Goal: Task Accomplishment & Management: Manage account settings

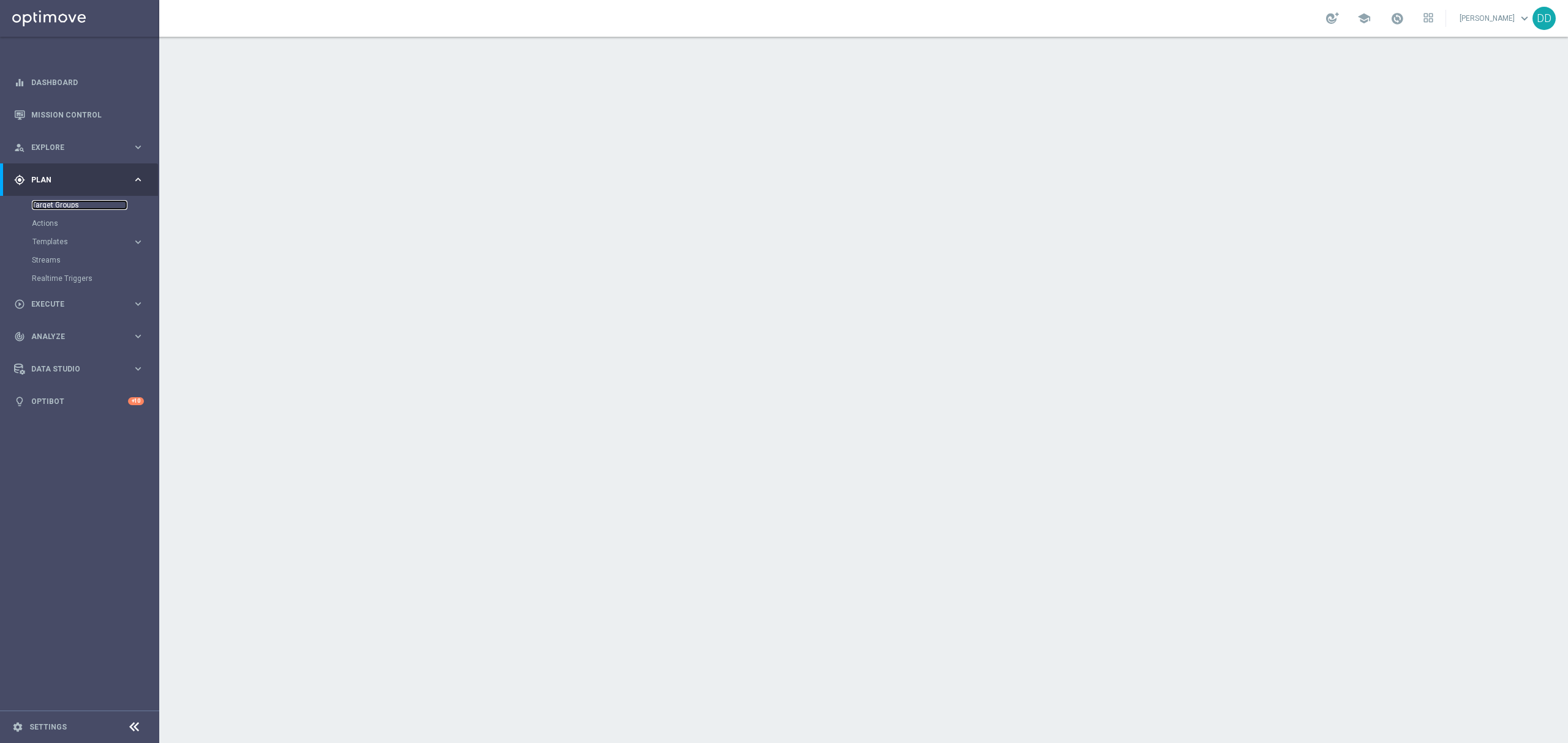
click at [63, 207] on link "Target Groups" at bounding box center [79, 205] width 95 height 10
click at [79, 206] on link "Target Groups" at bounding box center [79, 205] width 95 height 10
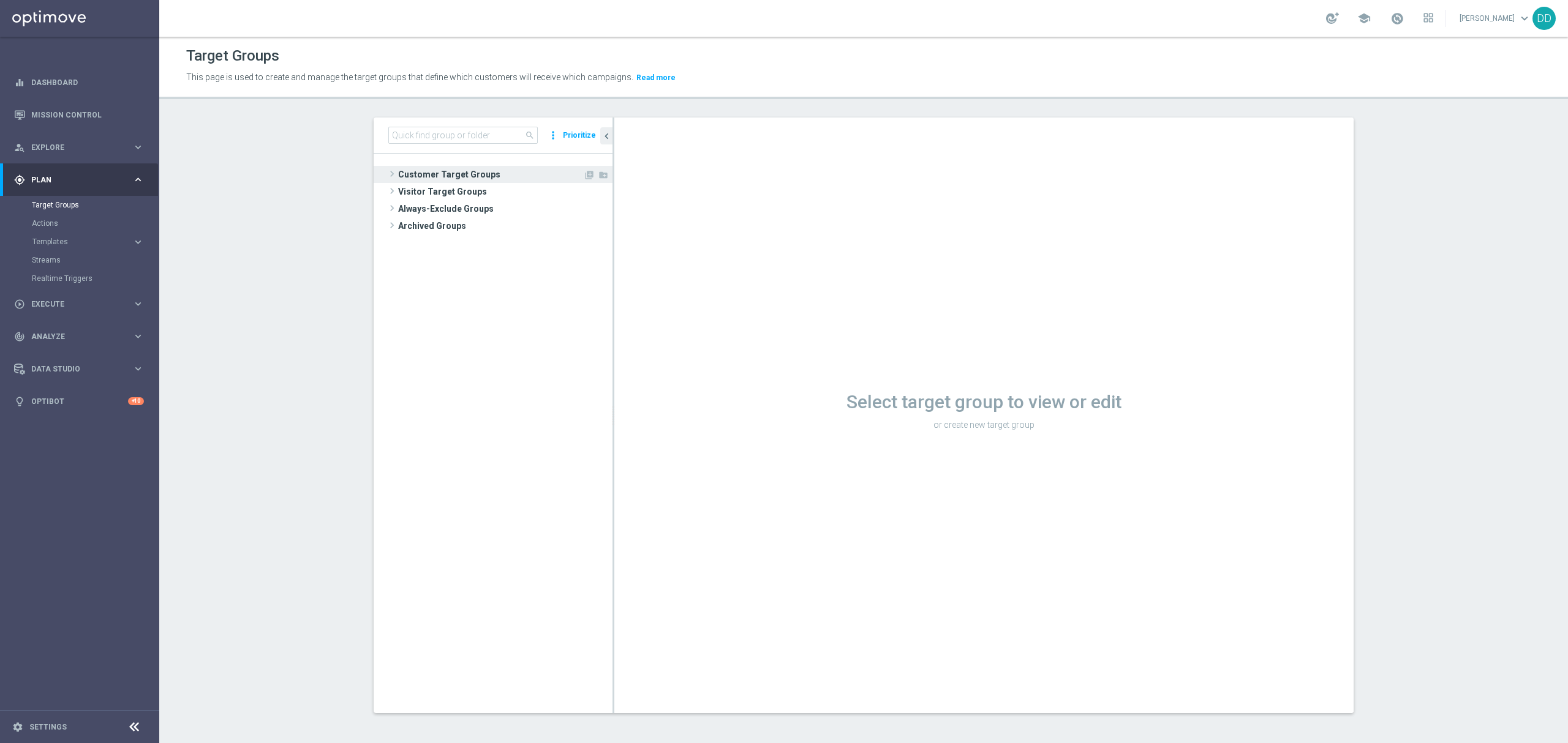
click at [433, 182] on div "Customer Target Groups library_add create_new_folder" at bounding box center [499, 200] width 226 height 68
click at [429, 172] on span "Customer Target Groups" at bounding box center [490, 175] width 185 height 17
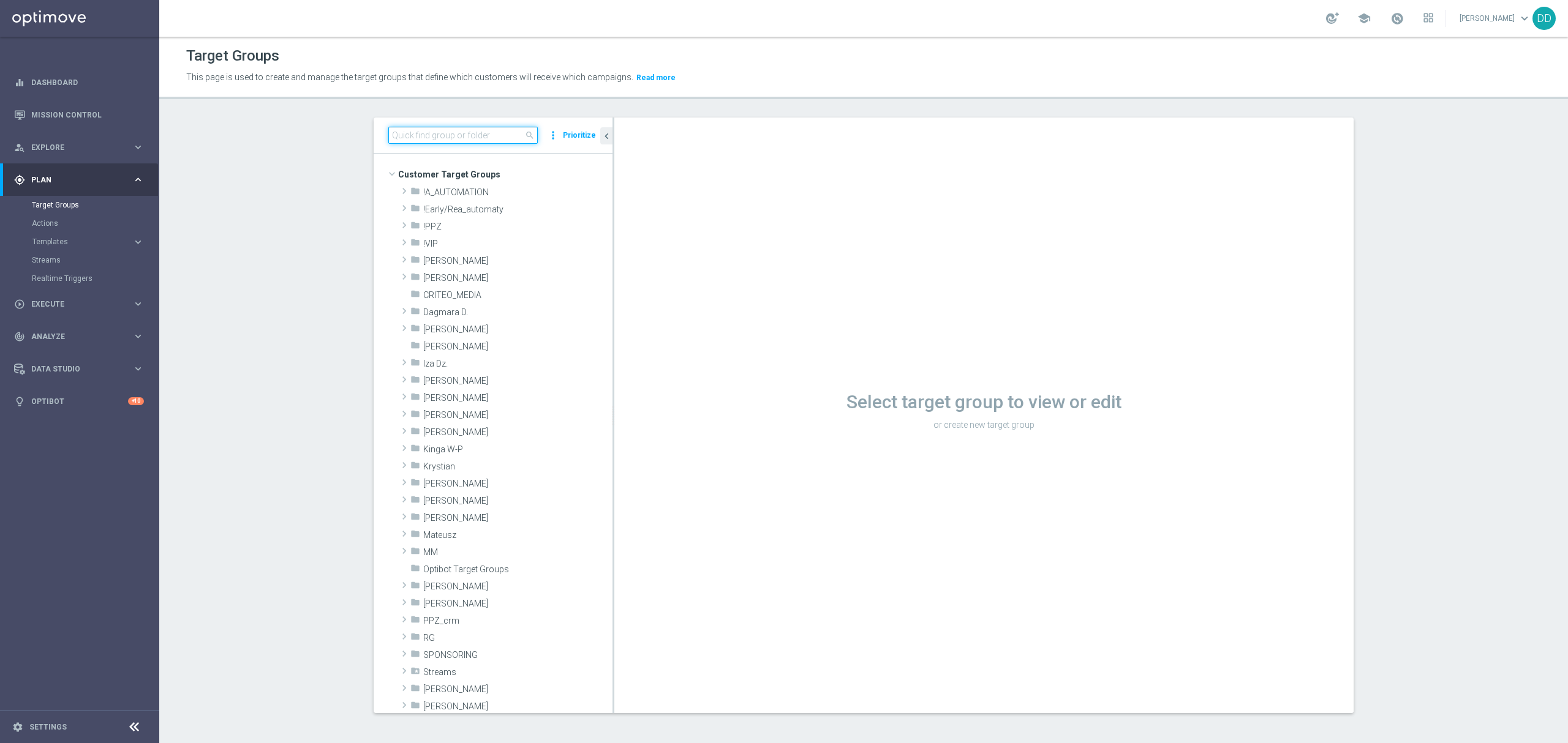
click at [437, 139] on input at bounding box center [463, 135] width 150 height 17
click at [435, 315] on span "Dagmara D." at bounding box center [489, 312] width 132 height 10
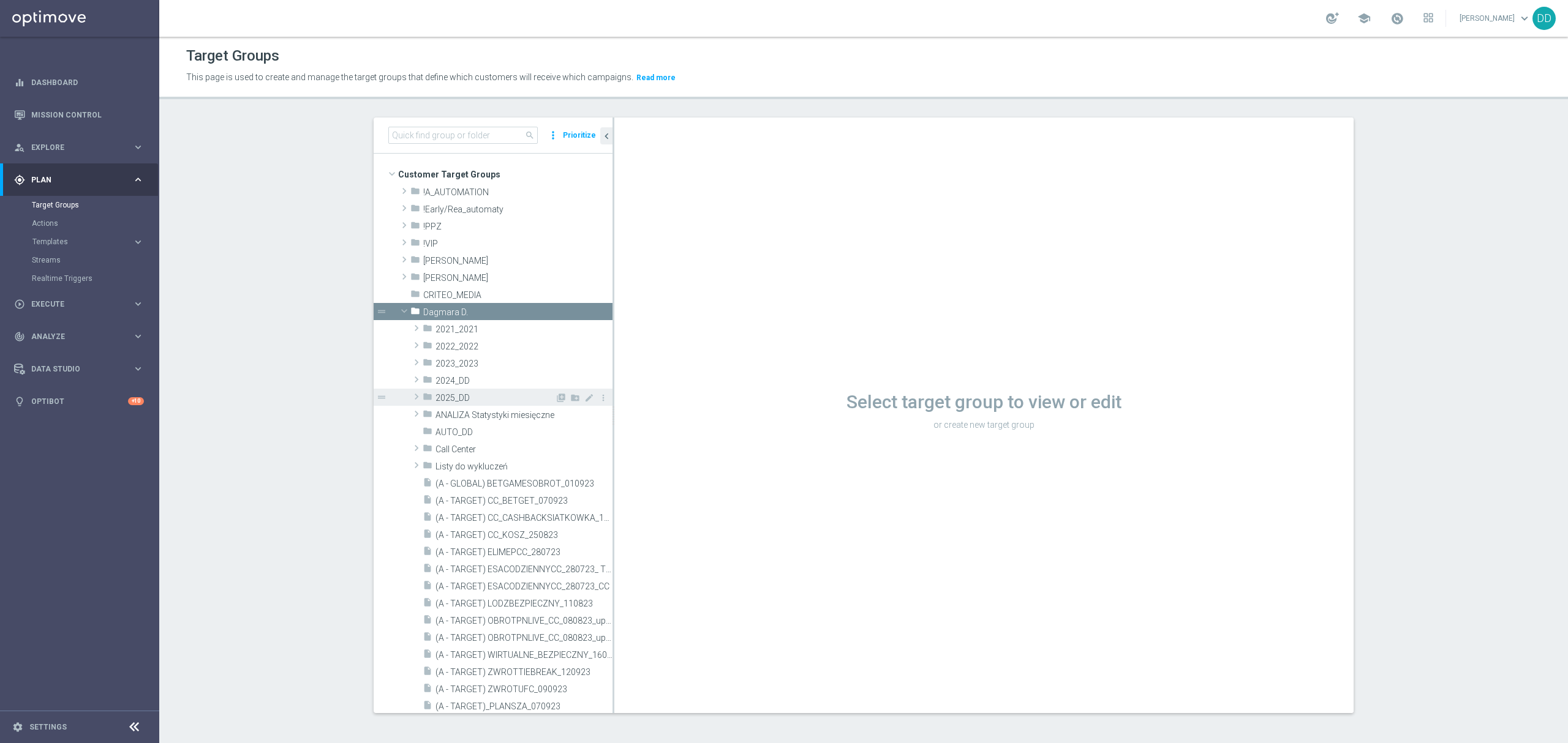
click at [436, 399] on span "2025_DD" at bounding box center [495, 399] width 119 height 10
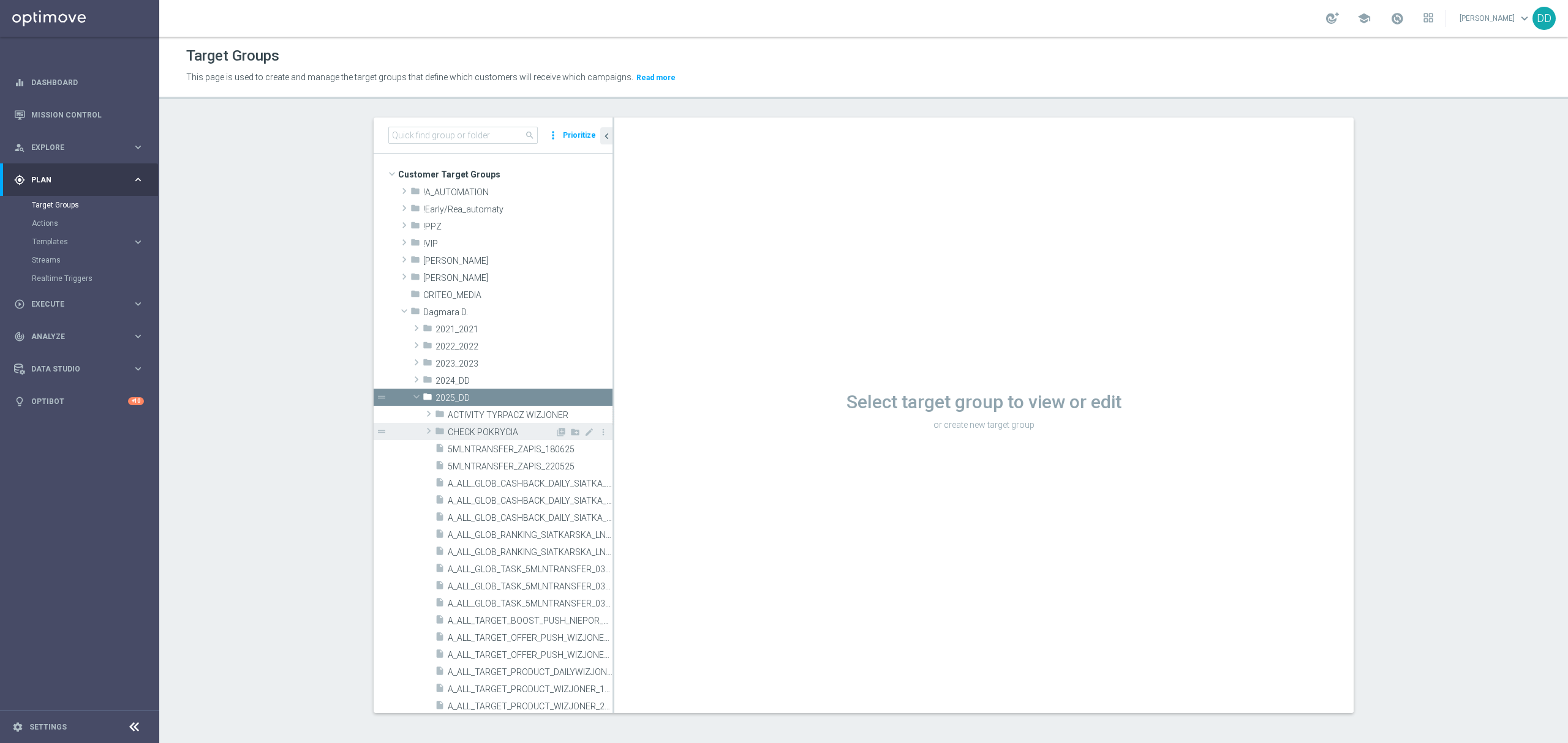
click at [451, 439] on div "folder CHECK POKRYCIA" at bounding box center [495, 431] width 120 height 17
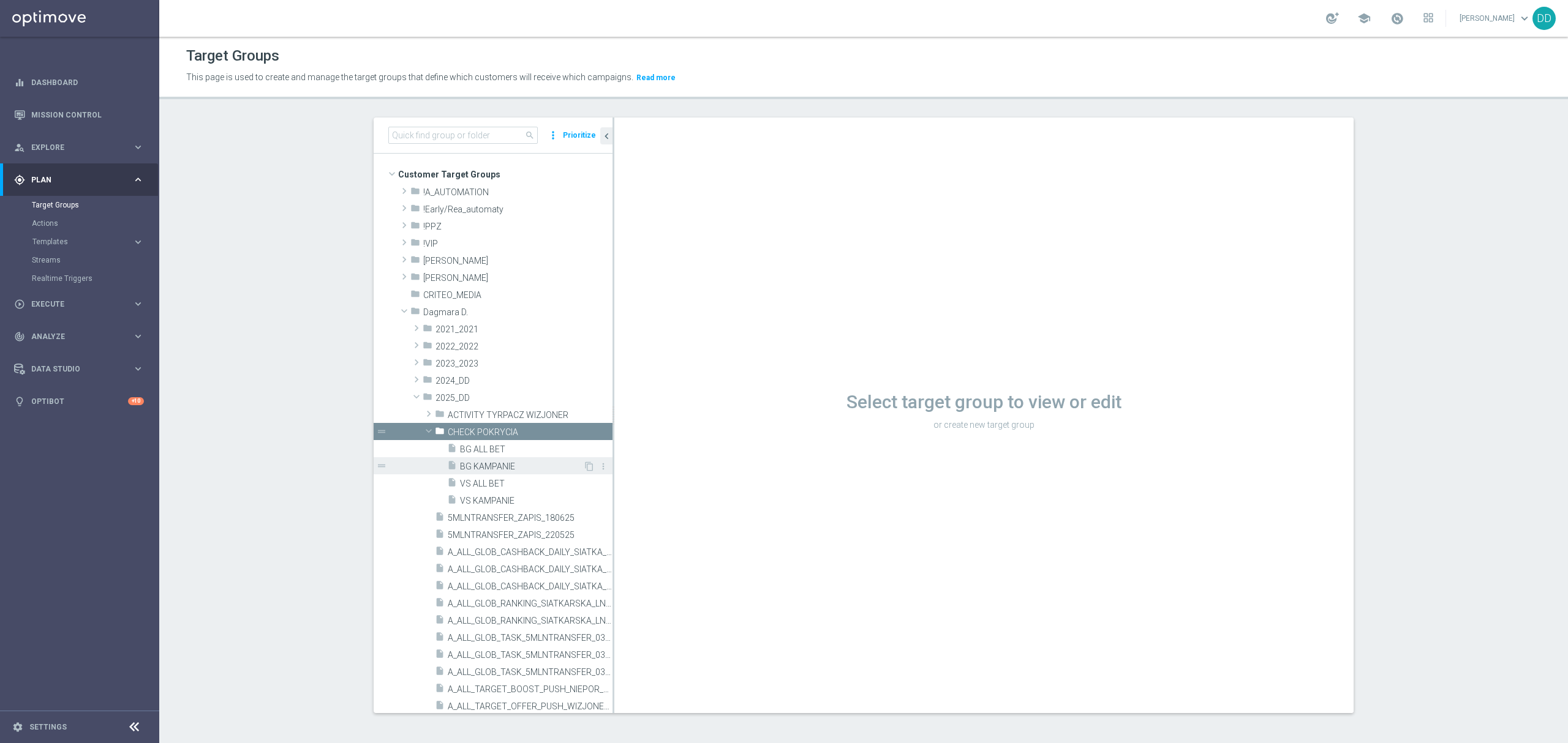
click at [496, 459] on div "insert_drive_file BG KAMPANIE" at bounding box center [514, 466] width 136 height 17
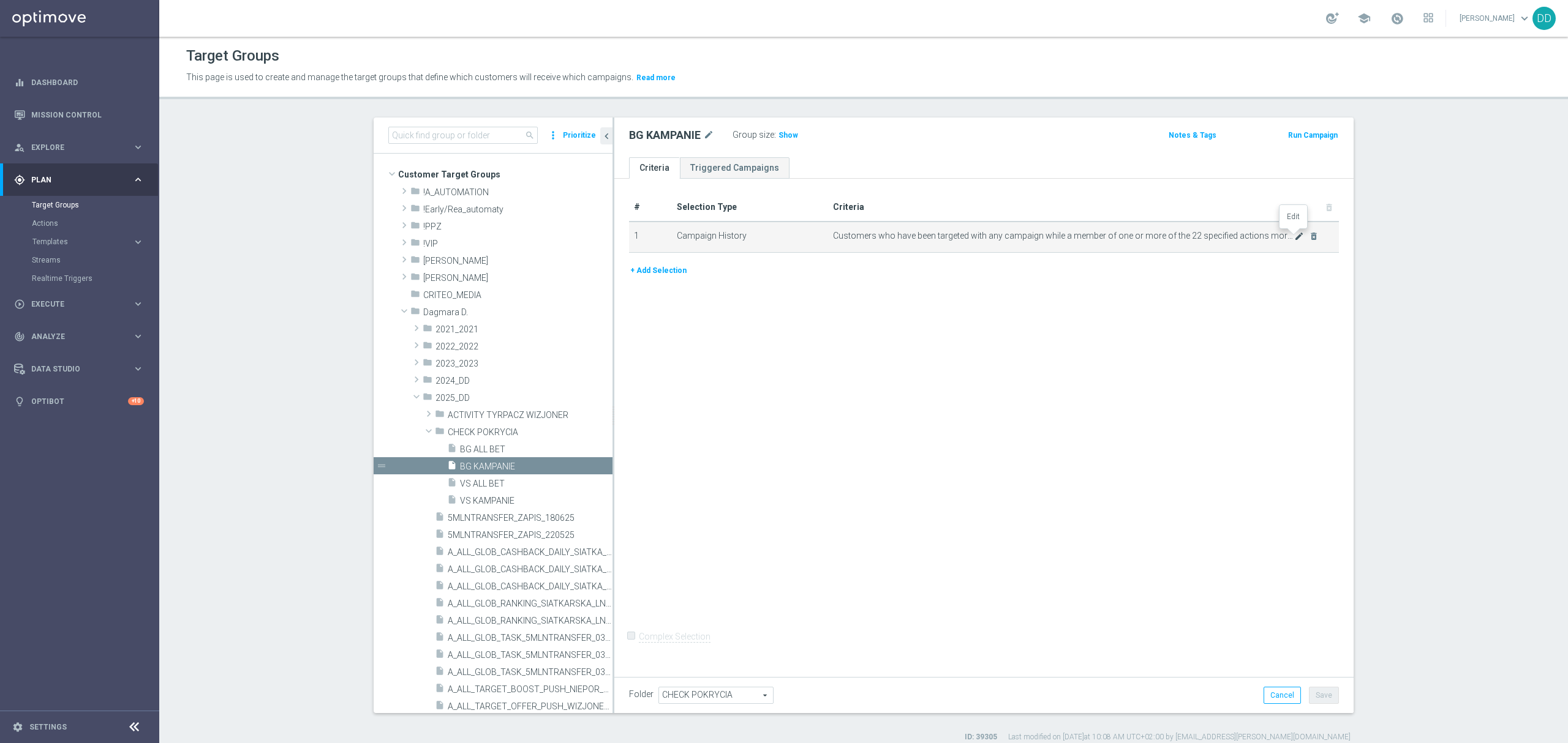
click at [1294, 240] on icon "mode_edit" at bounding box center [1299, 236] width 10 height 10
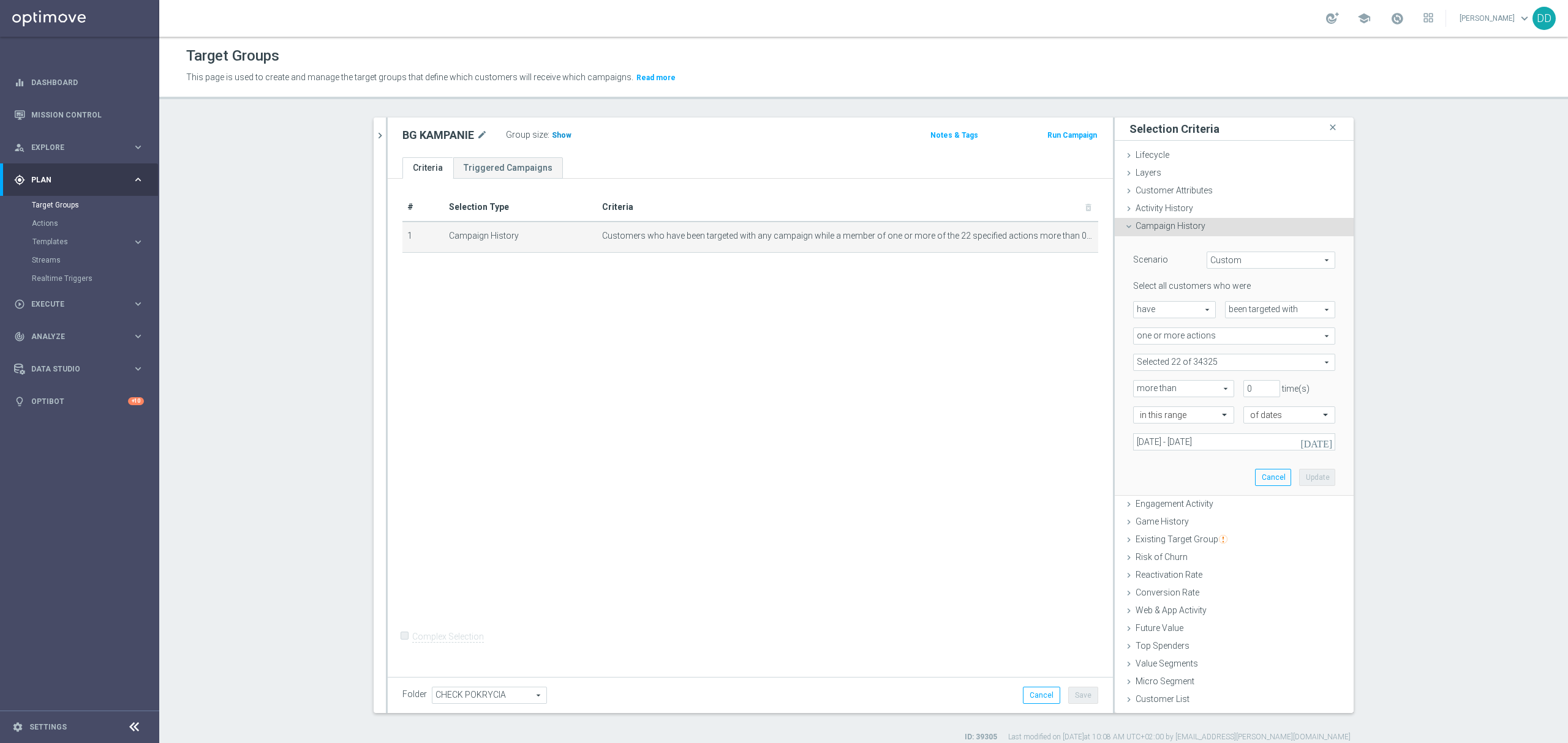
click at [552, 136] on span "Show" at bounding box center [561, 135] width 19 height 8
click at [768, 415] on div "# Selection Type Criteria delete_forever 1 Campaign History Customers who have …" at bounding box center [750, 426] width 726 height 493
click at [378, 143] on button "chevron_right" at bounding box center [379, 135] width 13 height 36
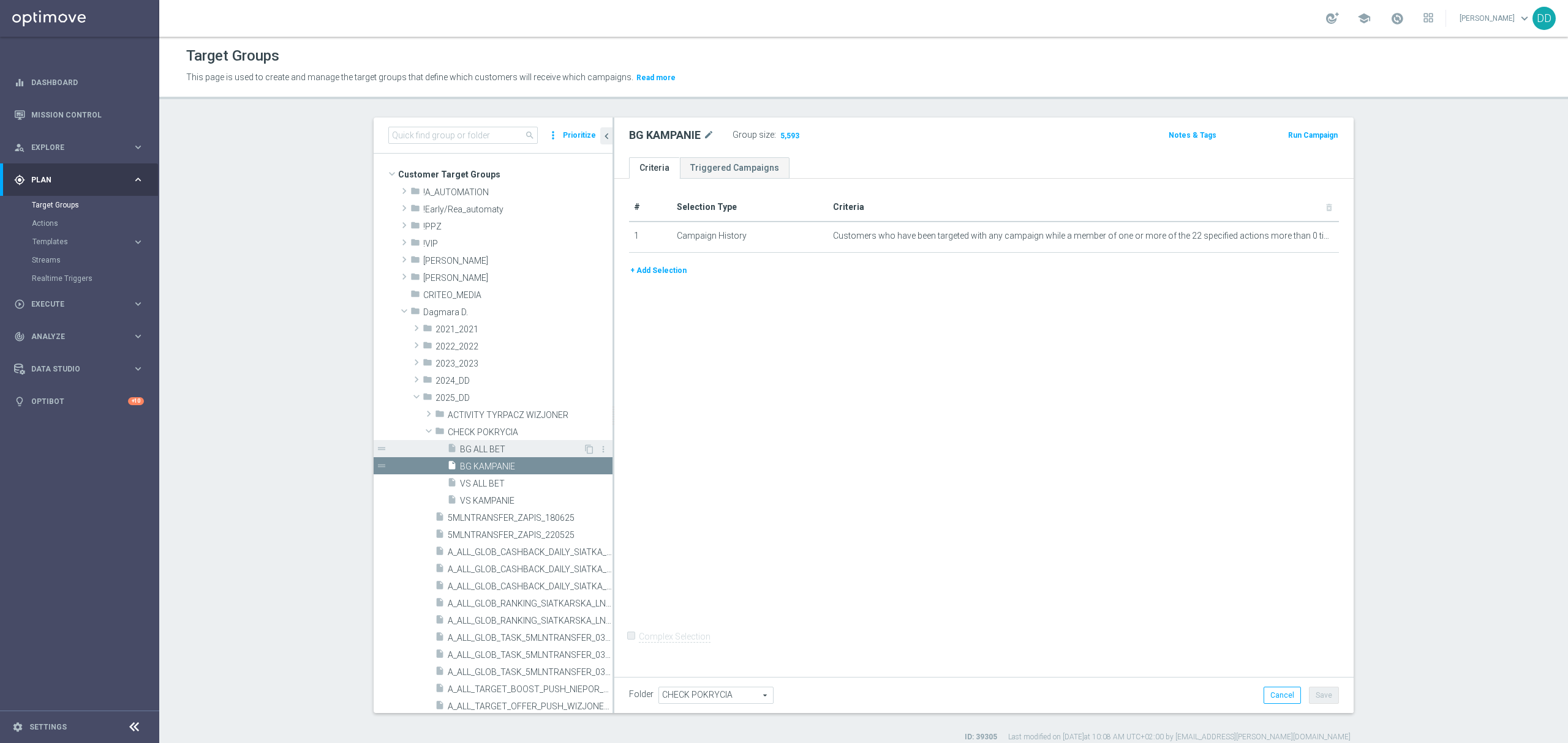
click at [488, 447] on span "BG ALL BET" at bounding box center [522, 449] width 123 height 10
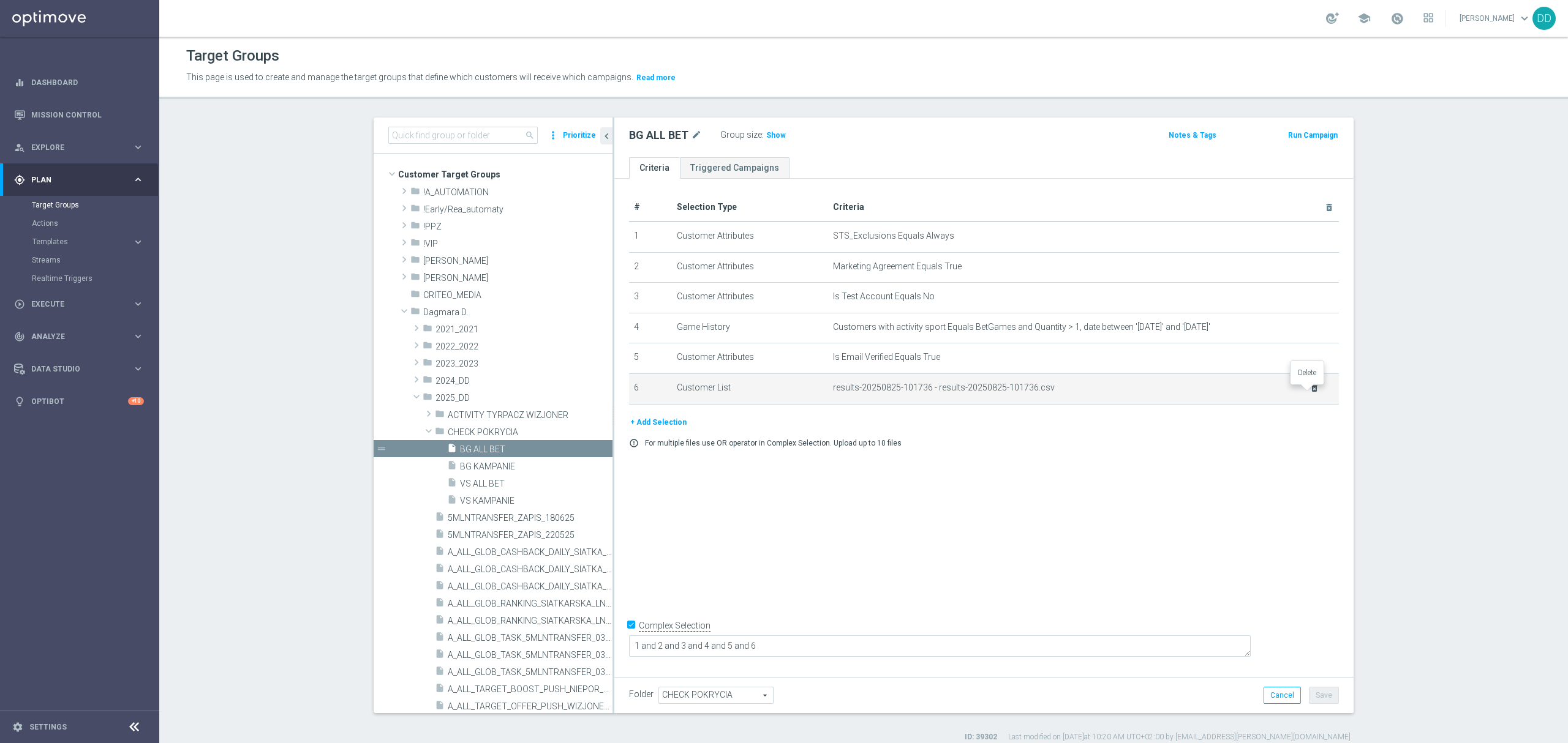
click at [1309, 393] on icon "delete_forever" at bounding box center [1315, 388] width 10 height 10
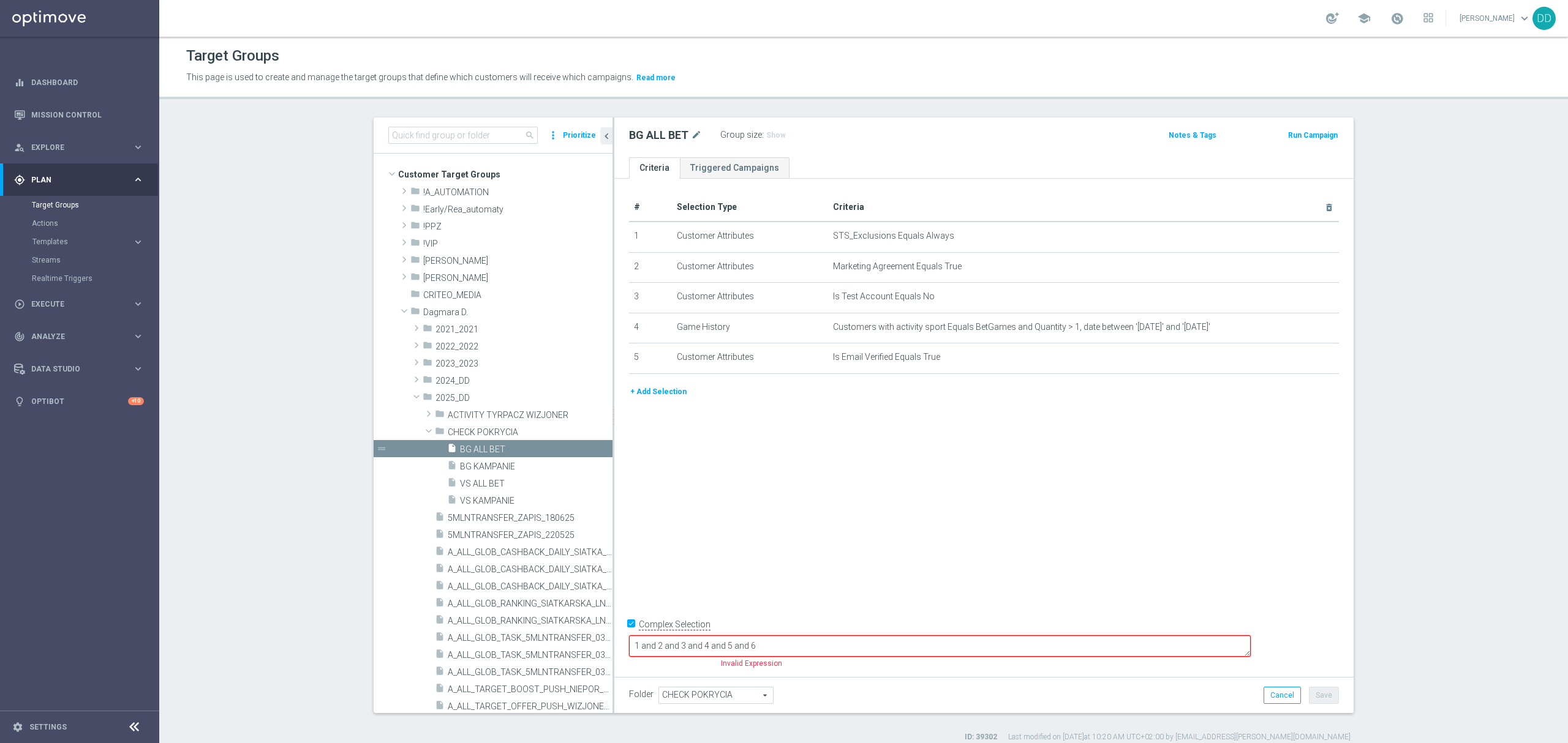
click at [662, 397] on button "+ Add Selection" at bounding box center [659, 392] width 59 height 14
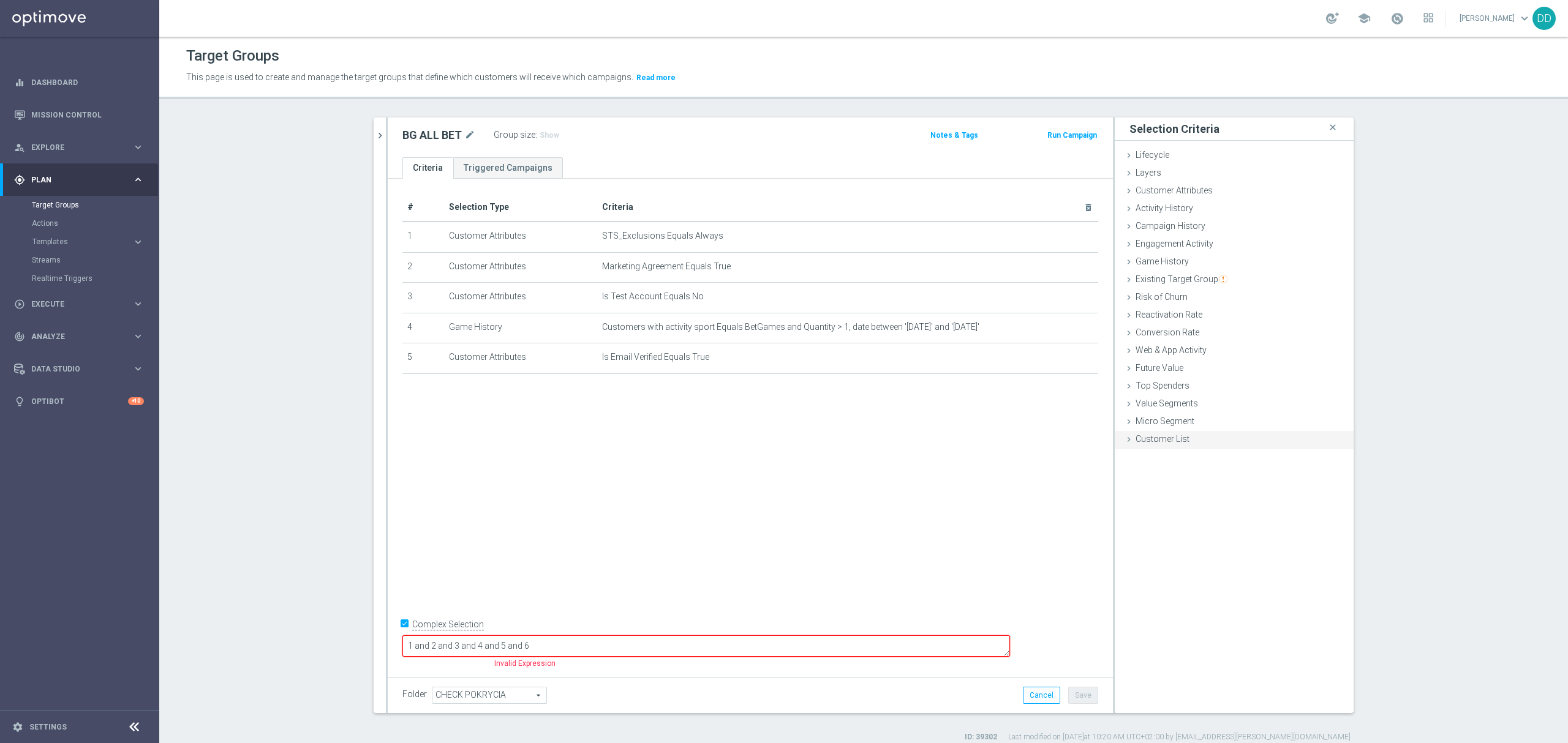
click at [1192, 443] on div "Customer List done" at bounding box center [1234, 441] width 239 height 19
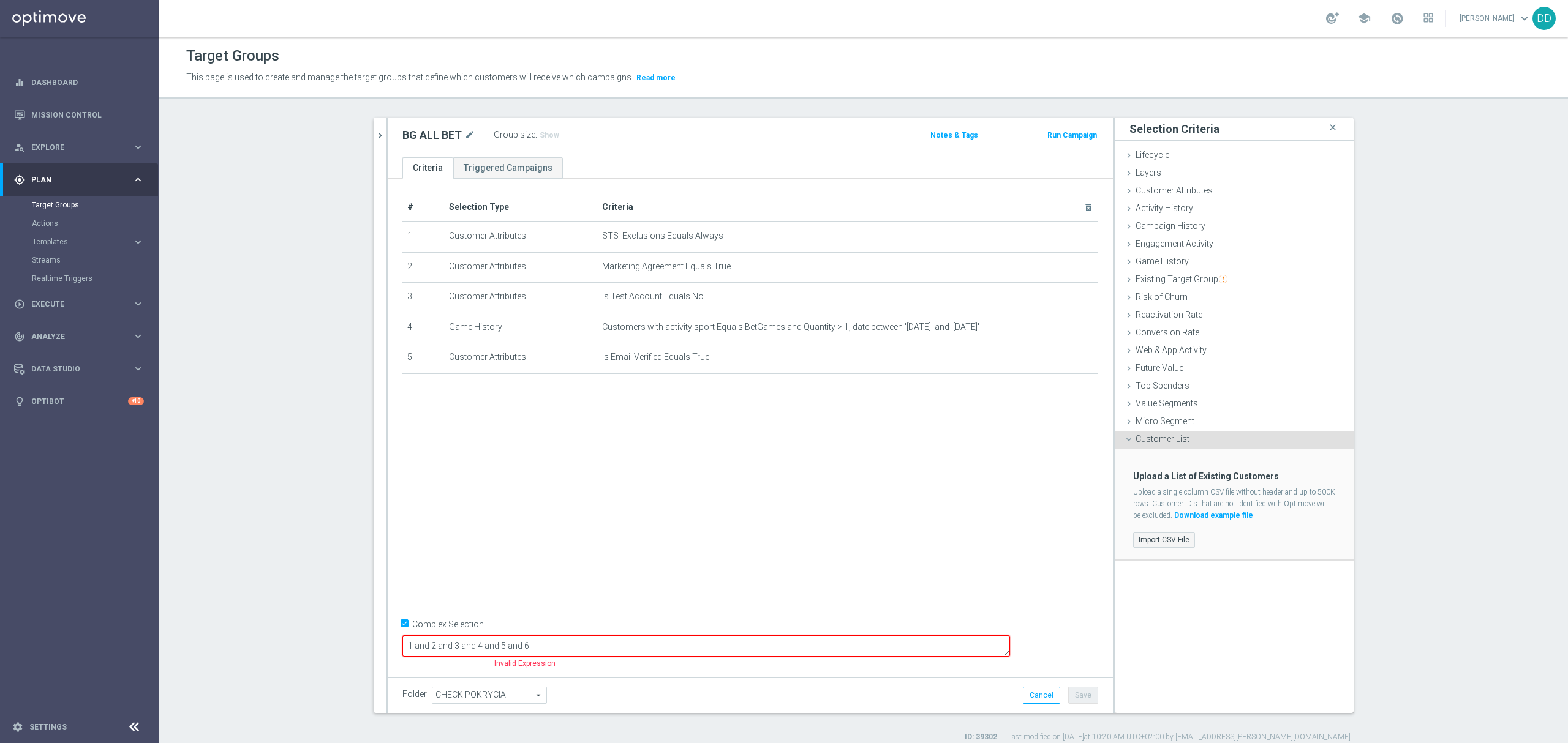
click at [1151, 541] on label "Import CSV File" at bounding box center [1164, 540] width 62 height 15
click at [0, 0] on input "Import CSV File" at bounding box center [0, 0] width 0 height 0
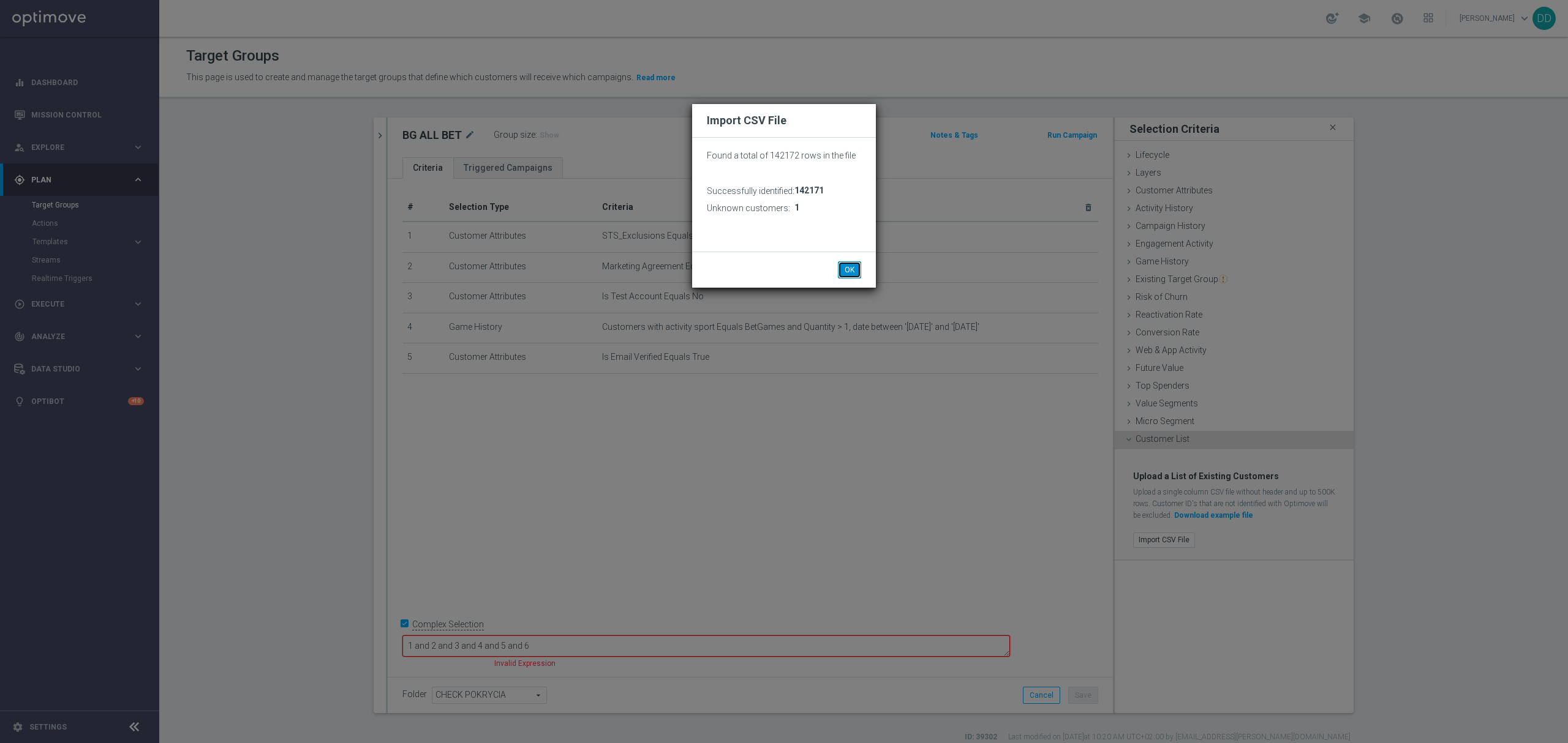
click at [851, 270] on button "OK" at bounding box center [850, 270] width 24 height 17
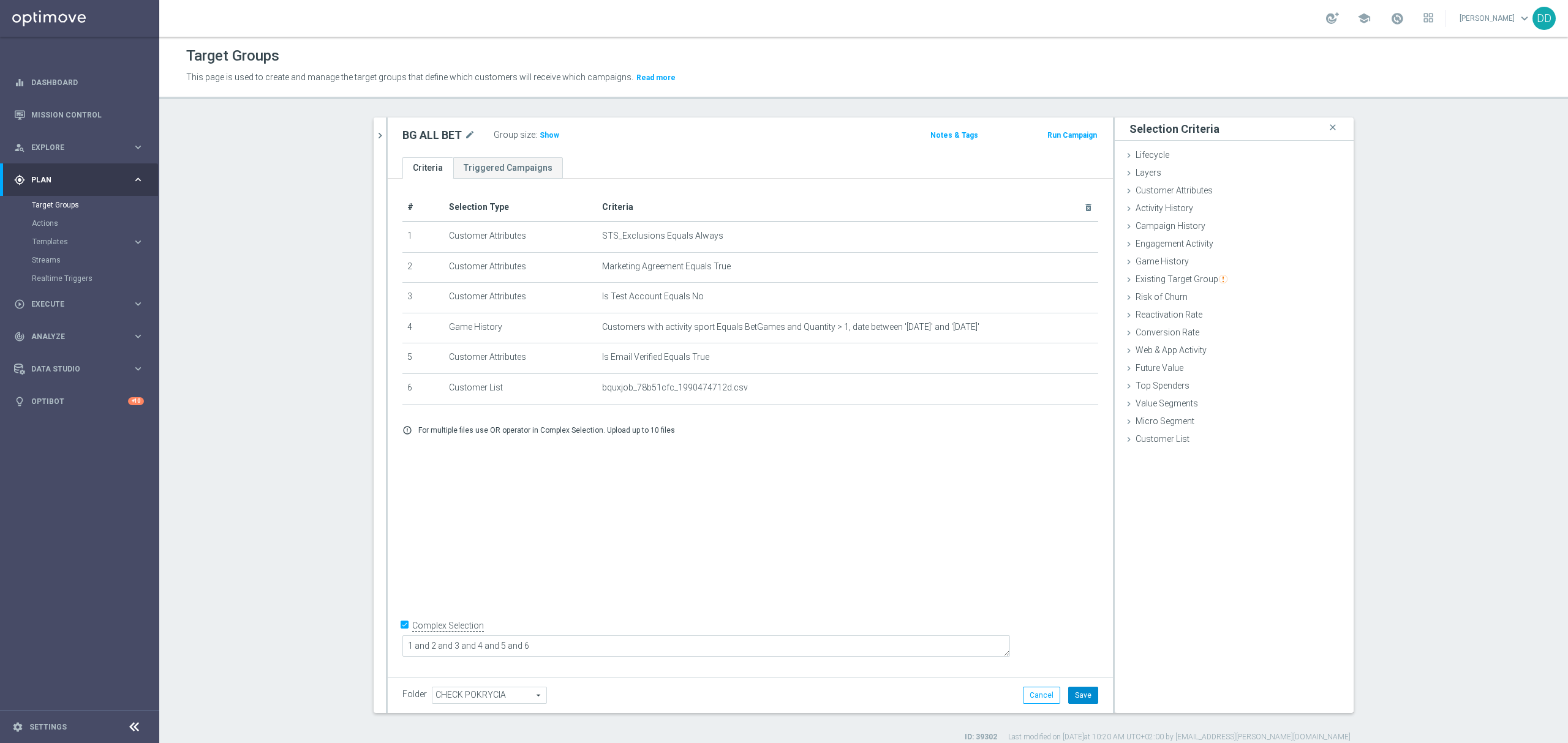
click at [1081, 694] on button "Save" at bounding box center [1084, 696] width 30 height 17
click at [540, 137] on span "Show" at bounding box center [549, 135] width 19 height 8
click at [374, 138] on icon "chevron_right" at bounding box center [380, 136] width 12 height 12
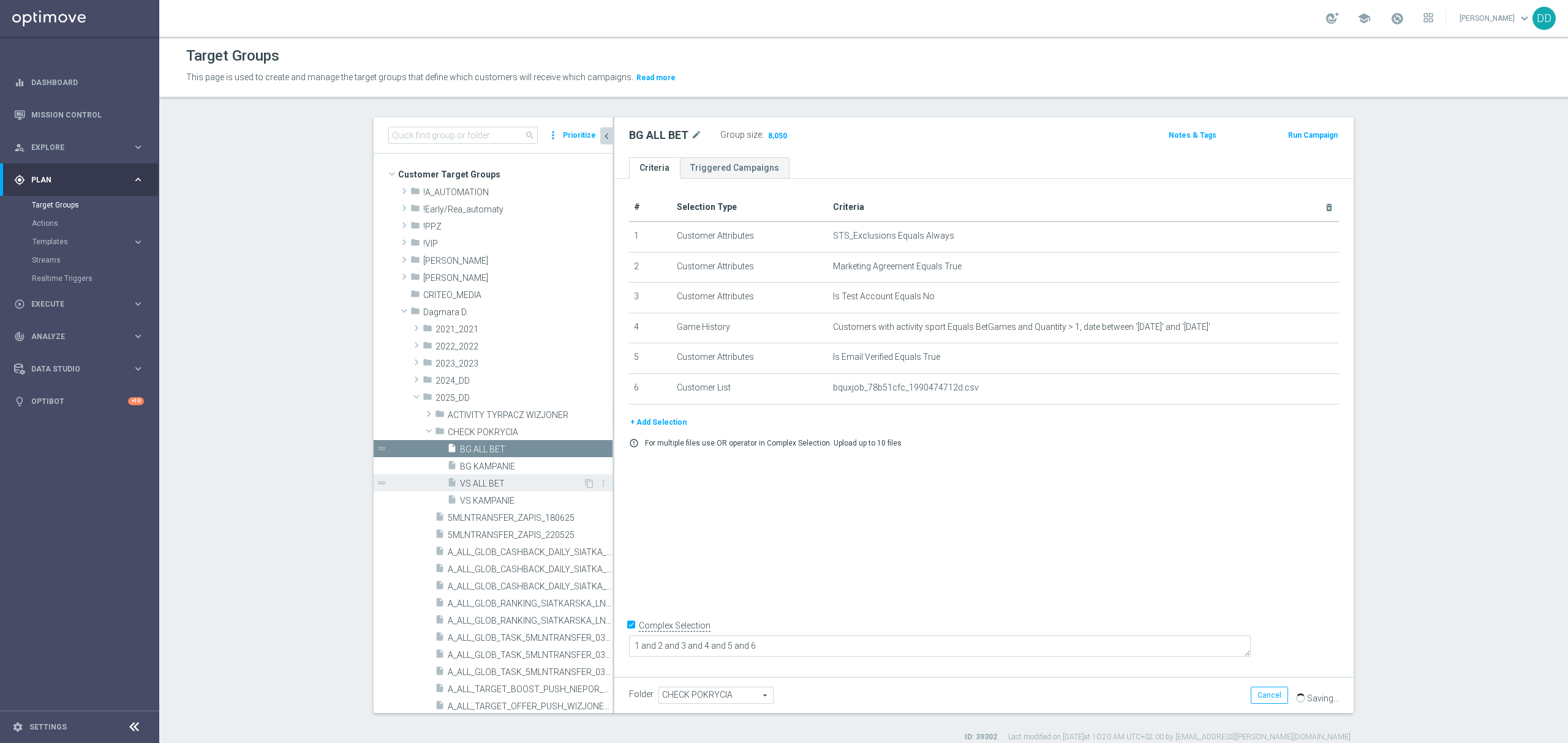
click at [481, 485] on span "VS ALL BET" at bounding box center [522, 484] width 123 height 10
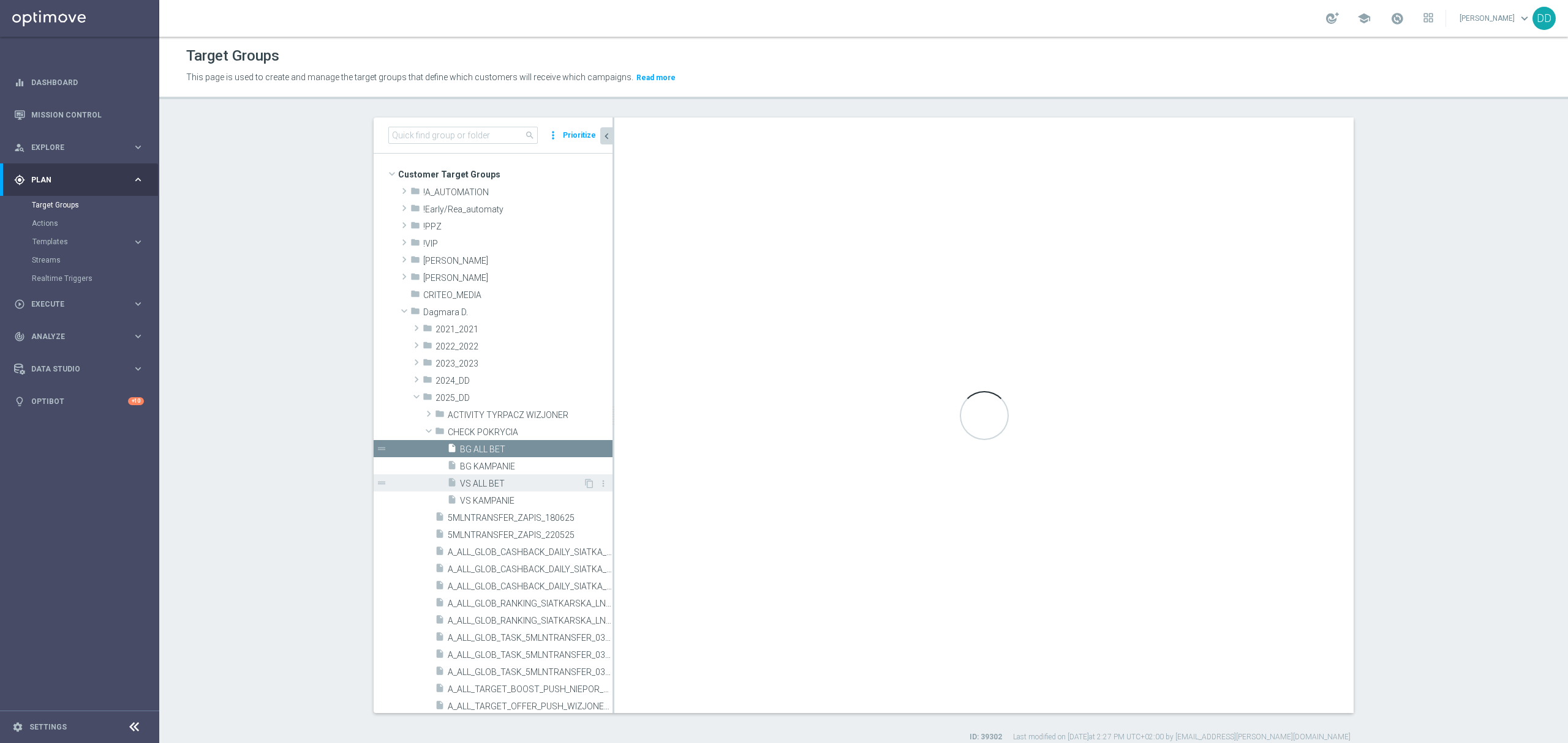
click at [506, 482] on span "VS ALL BET" at bounding box center [522, 484] width 123 height 10
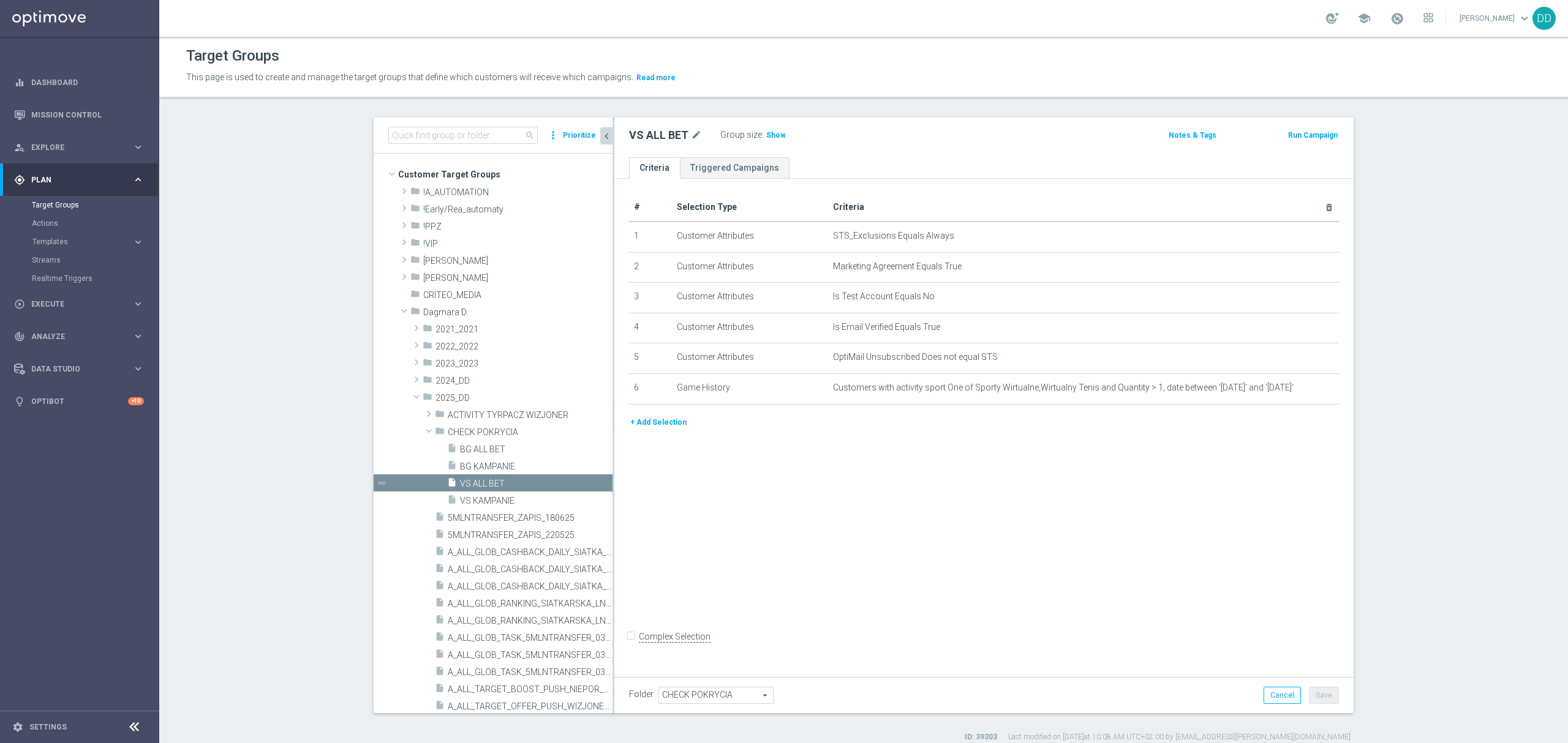
click at [640, 426] on button "+ Add Selection" at bounding box center [659, 422] width 59 height 14
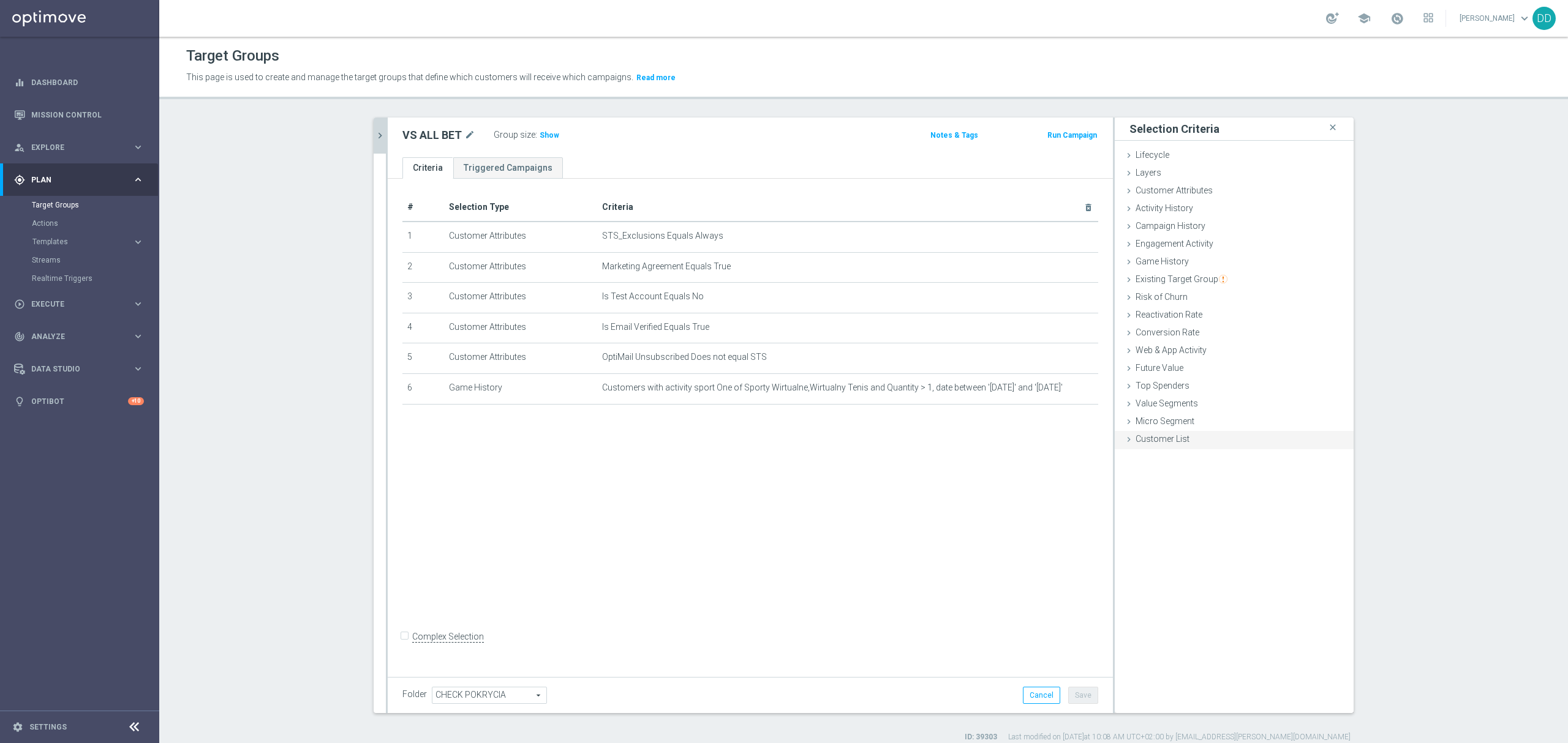
click at [1169, 439] on span "Customer List" at bounding box center [1162, 439] width 54 height 10
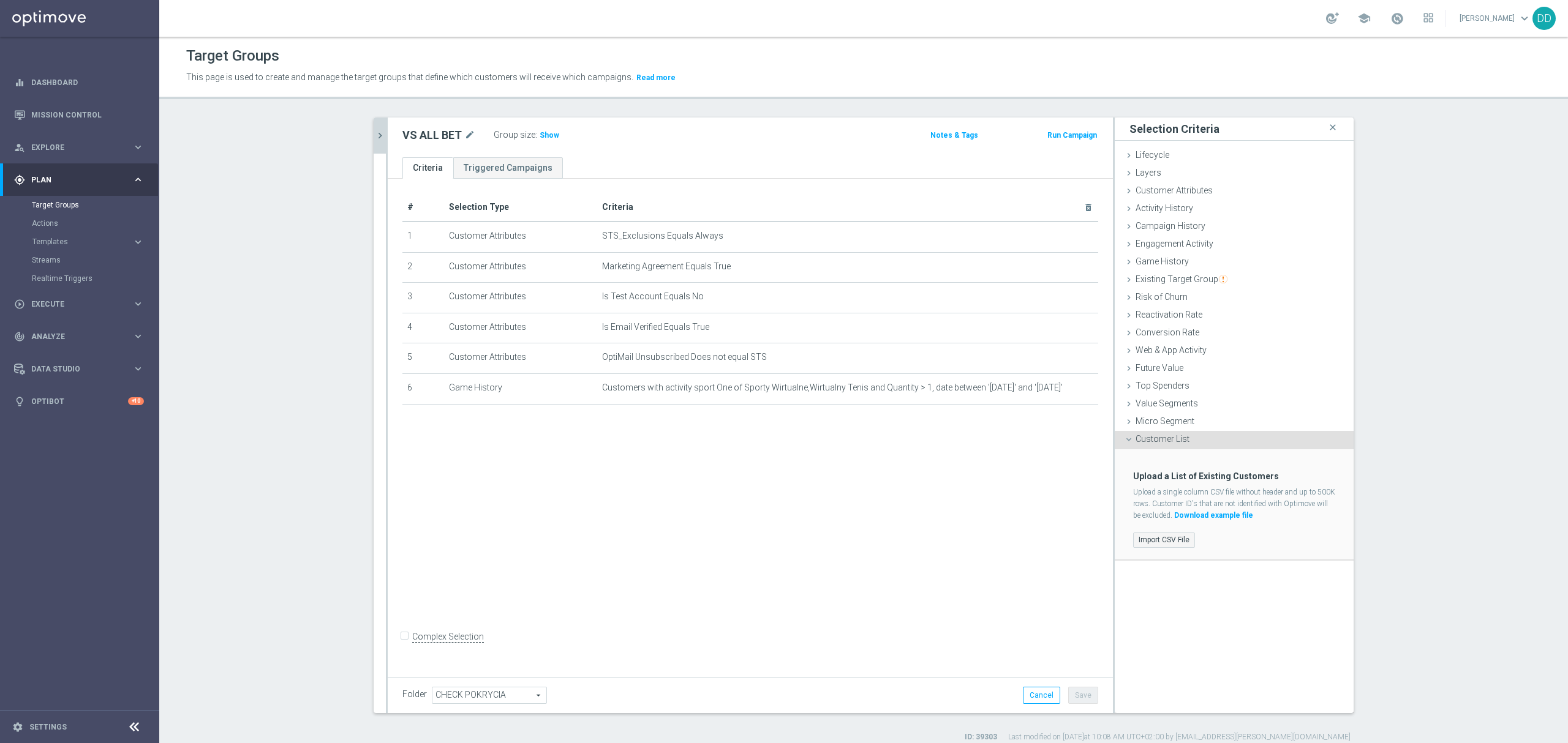
click at [1159, 534] on label "Import CSV File" at bounding box center [1164, 540] width 62 height 15
click at [0, 0] on input "Import CSV File" at bounding box center [0, 0] width 0 height 0
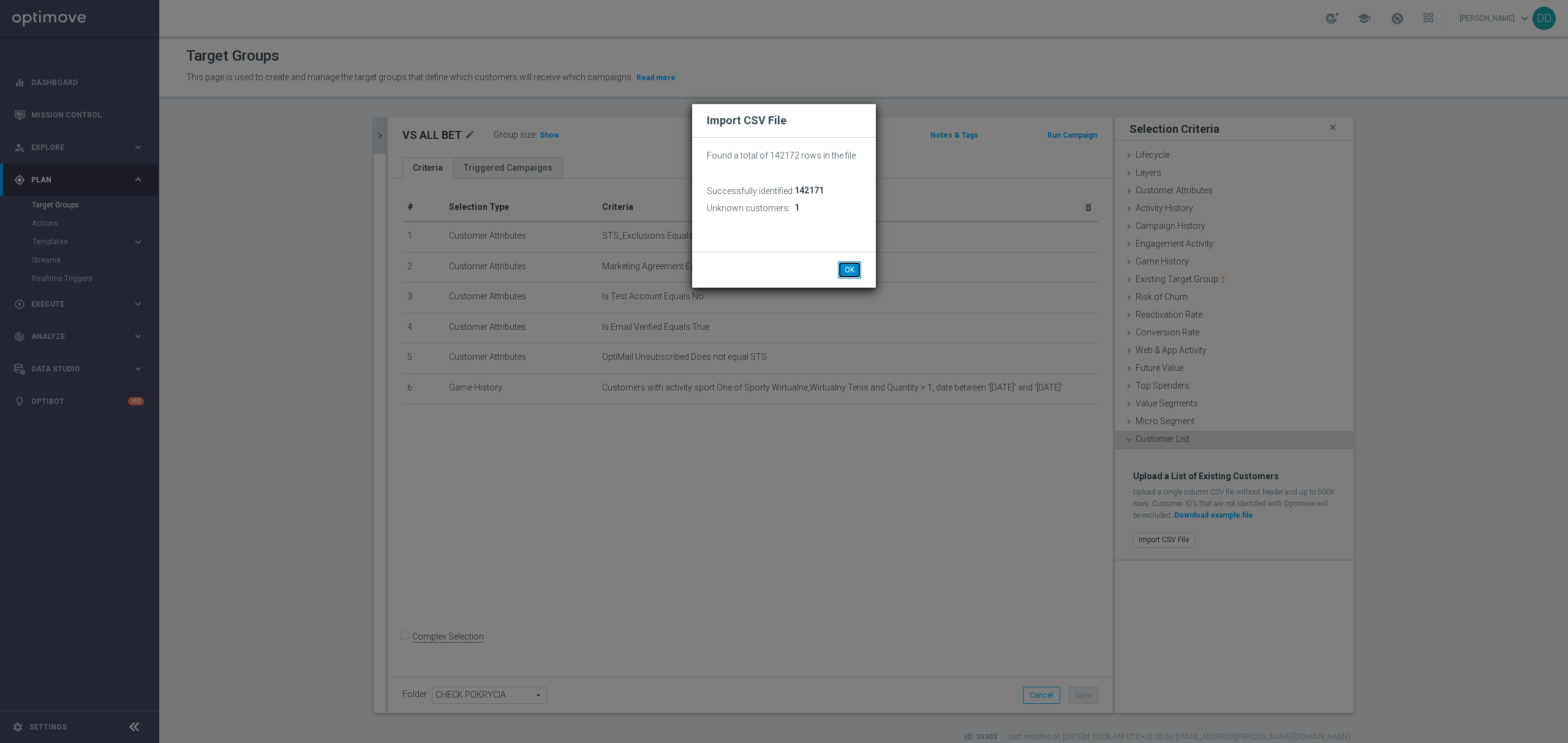
click at [855, 268] on button "OK" at bounding box center [850, 270] width 24 height 17
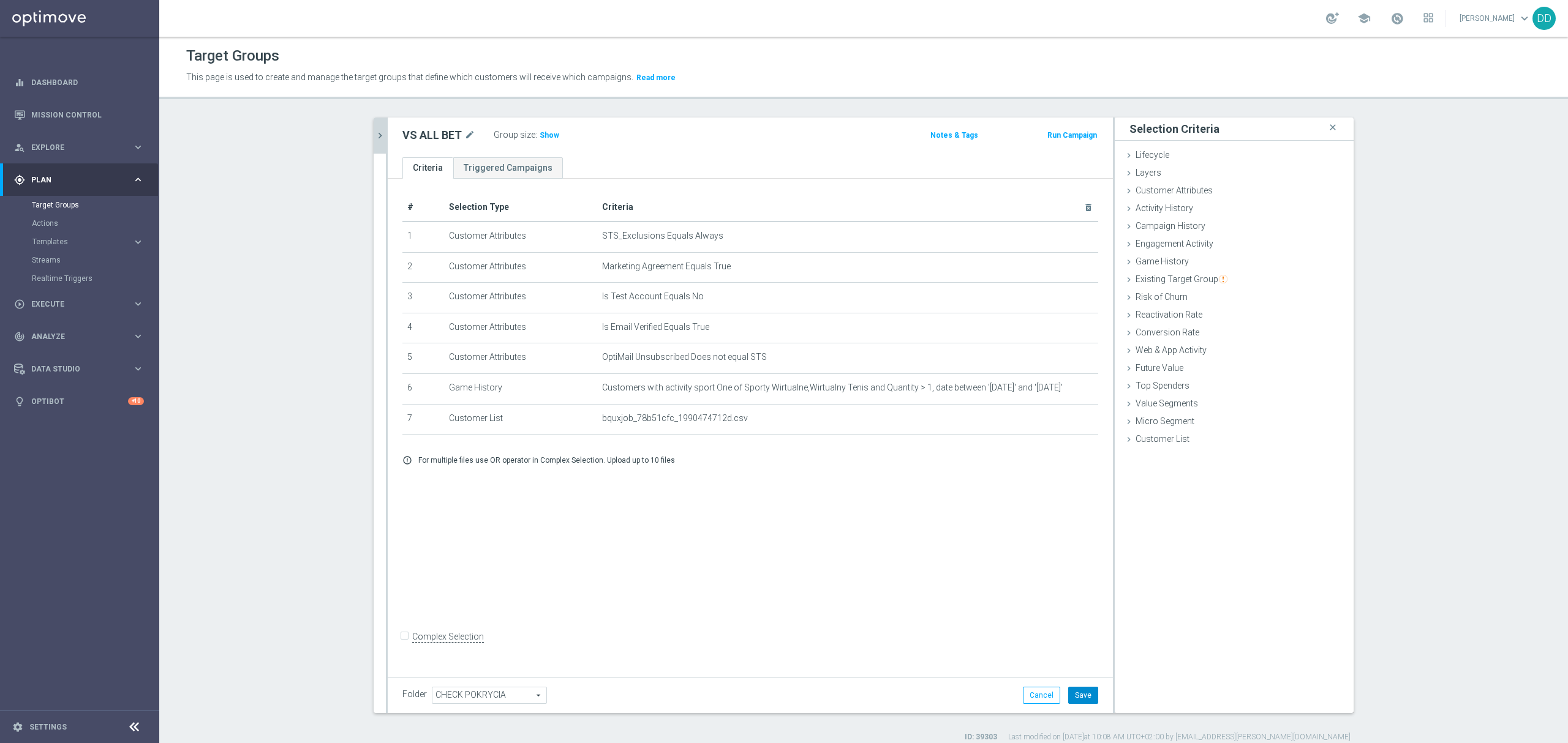
click at [1086, 701] on button "Save" at bounding box center [1084, 696] width 30 height 17
click at [542, 133] on span "Show" at bounding box center [549, 135] width 19 height 8
click at [374, 140] on icon "chevron_right" at bounding box center [380, 136] width 12 height 12
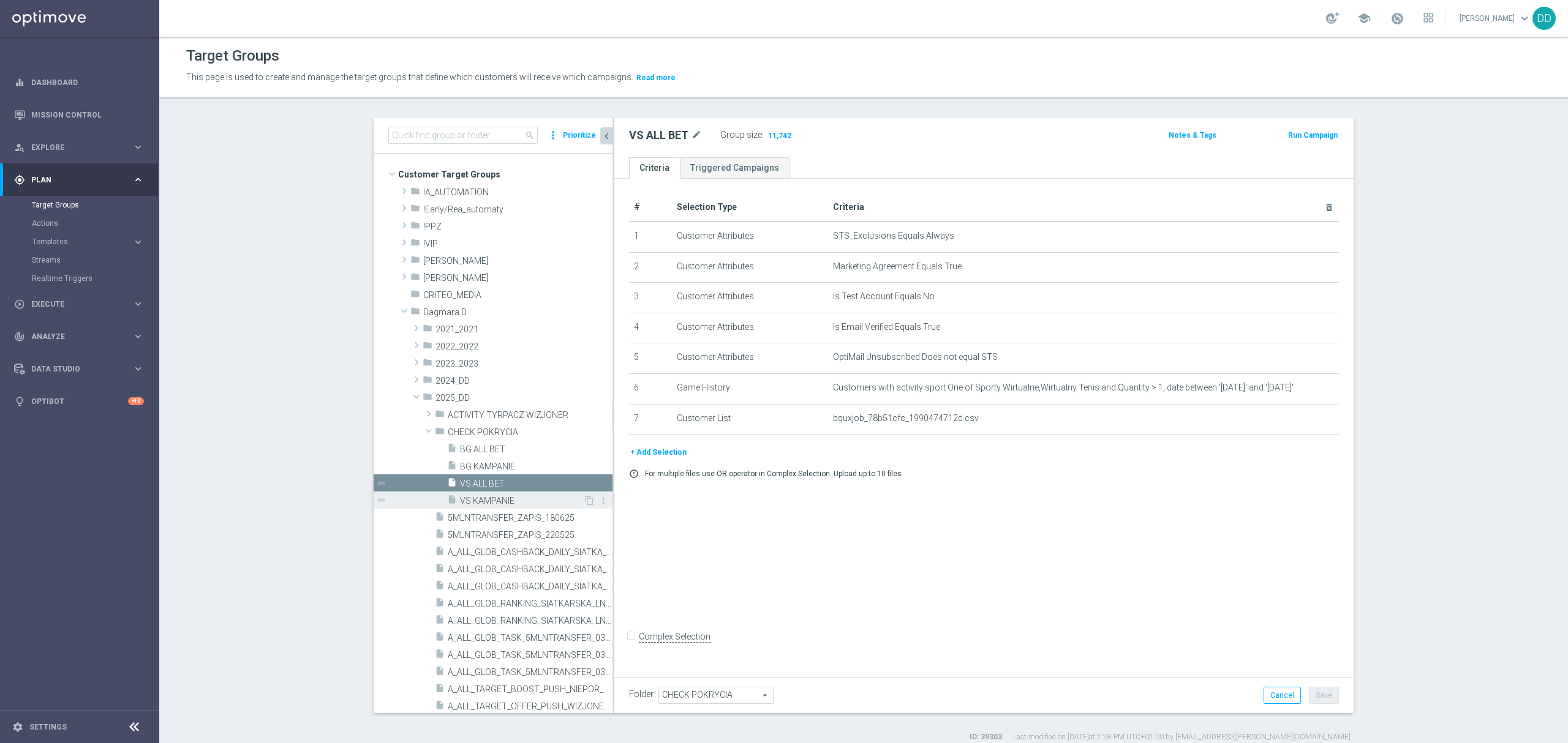
click at [488, 500] on span "VS KAMPANIE" at bounding box center [522, 501] width 123 height 10
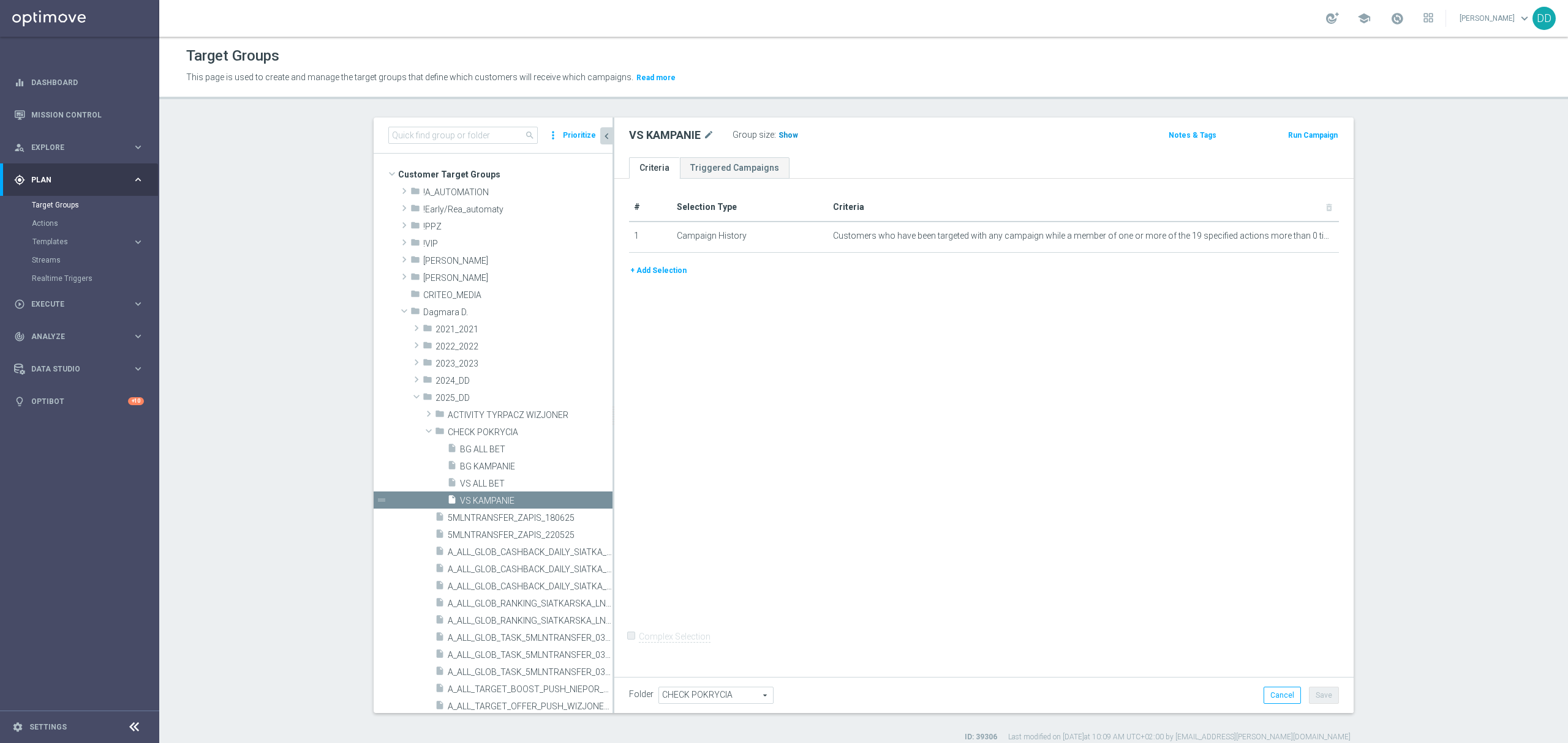
click at [779, 135] on span "Show" at bounding box center [788, 135] width 19 height 8
click at [476, 485] on span "VS ALL BET" at bounding box center [522, 484] width 123 height 10
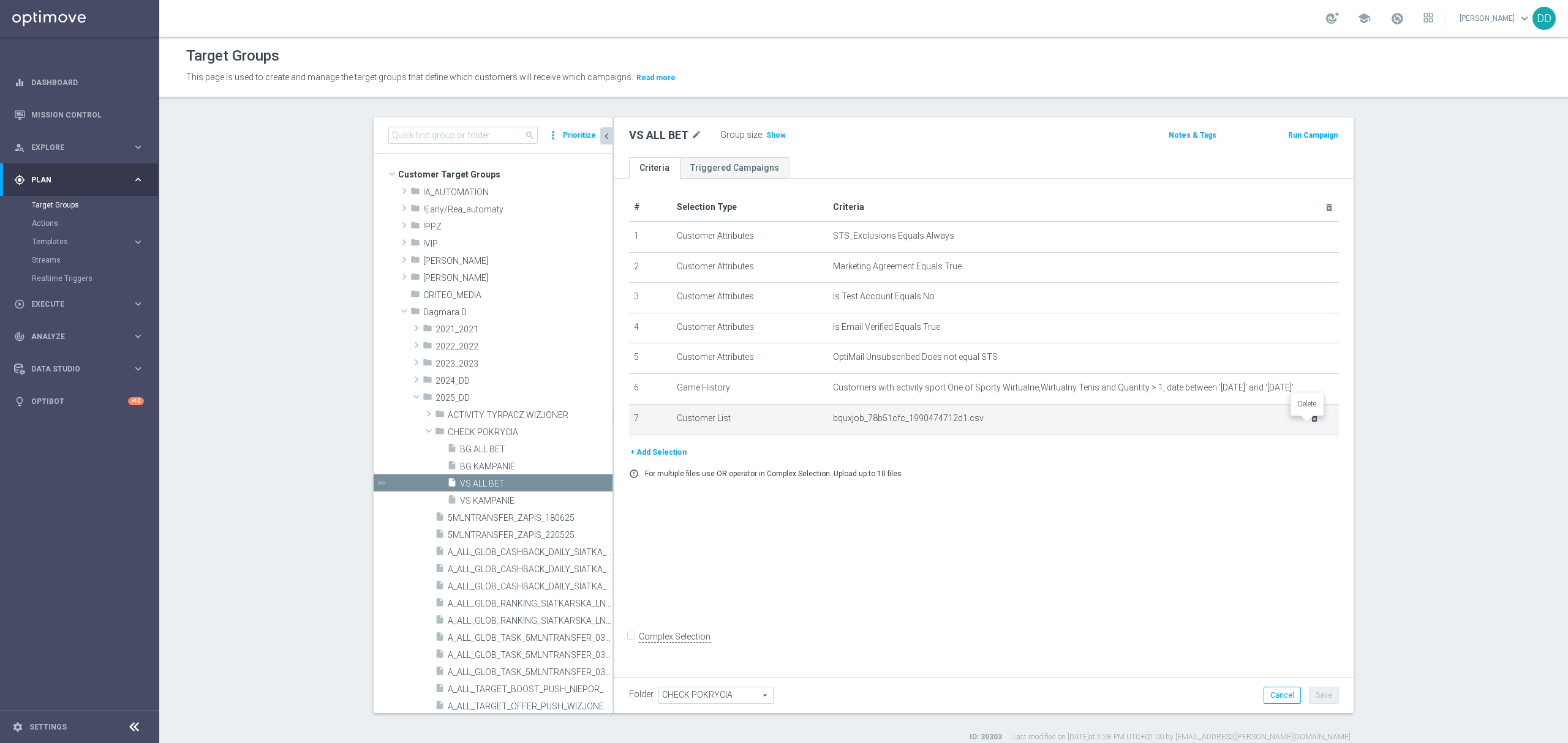
click at [1309, 423] on icon "delete_forever" at bounding box center [1315, 418] width 10 height 10
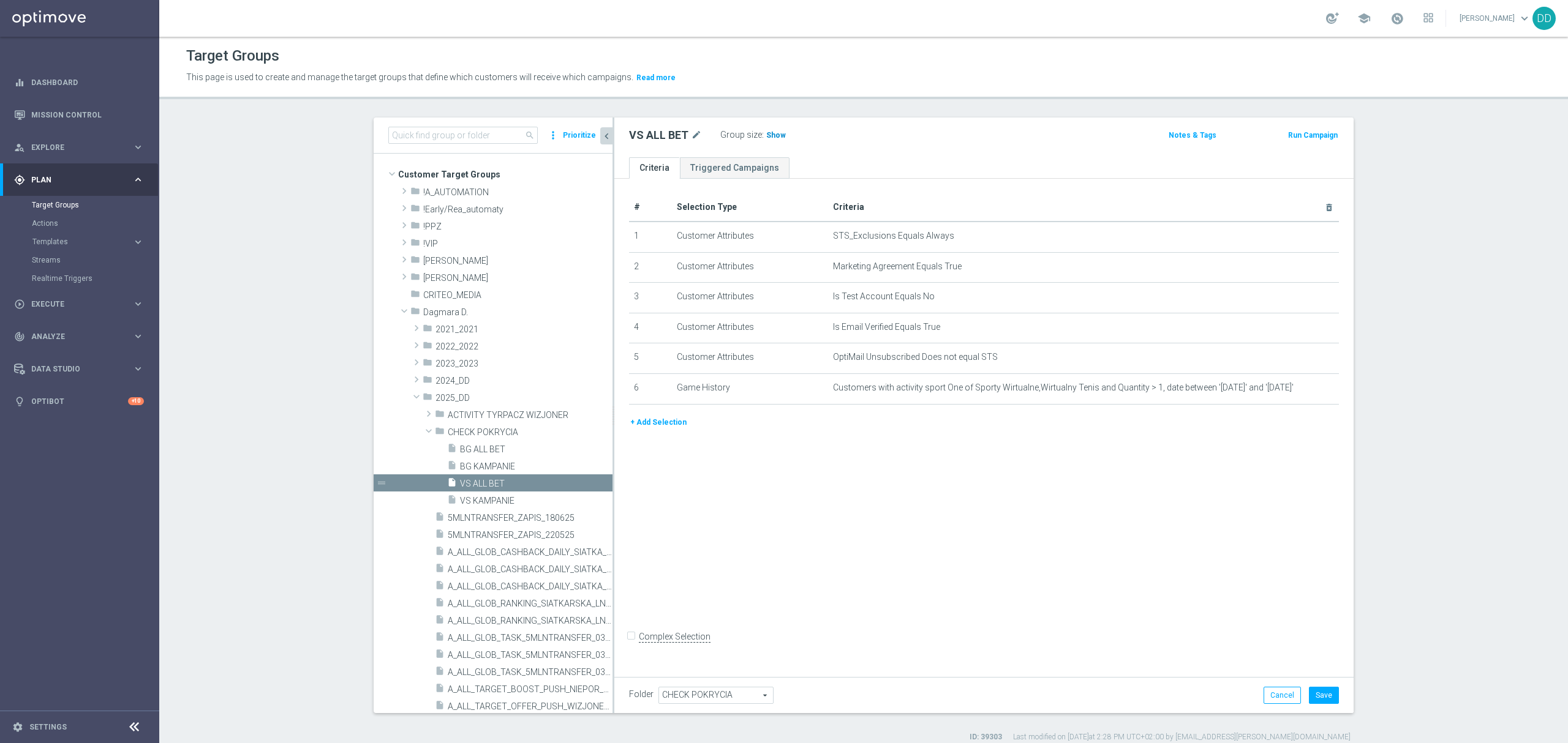
click at [770, 131] on span "Show" at bounding box center [776, 135] width 19 height 8
click at [493, 501] on span "VS KAMPANIE" at bounding box center [522, 501] width 123 height 10
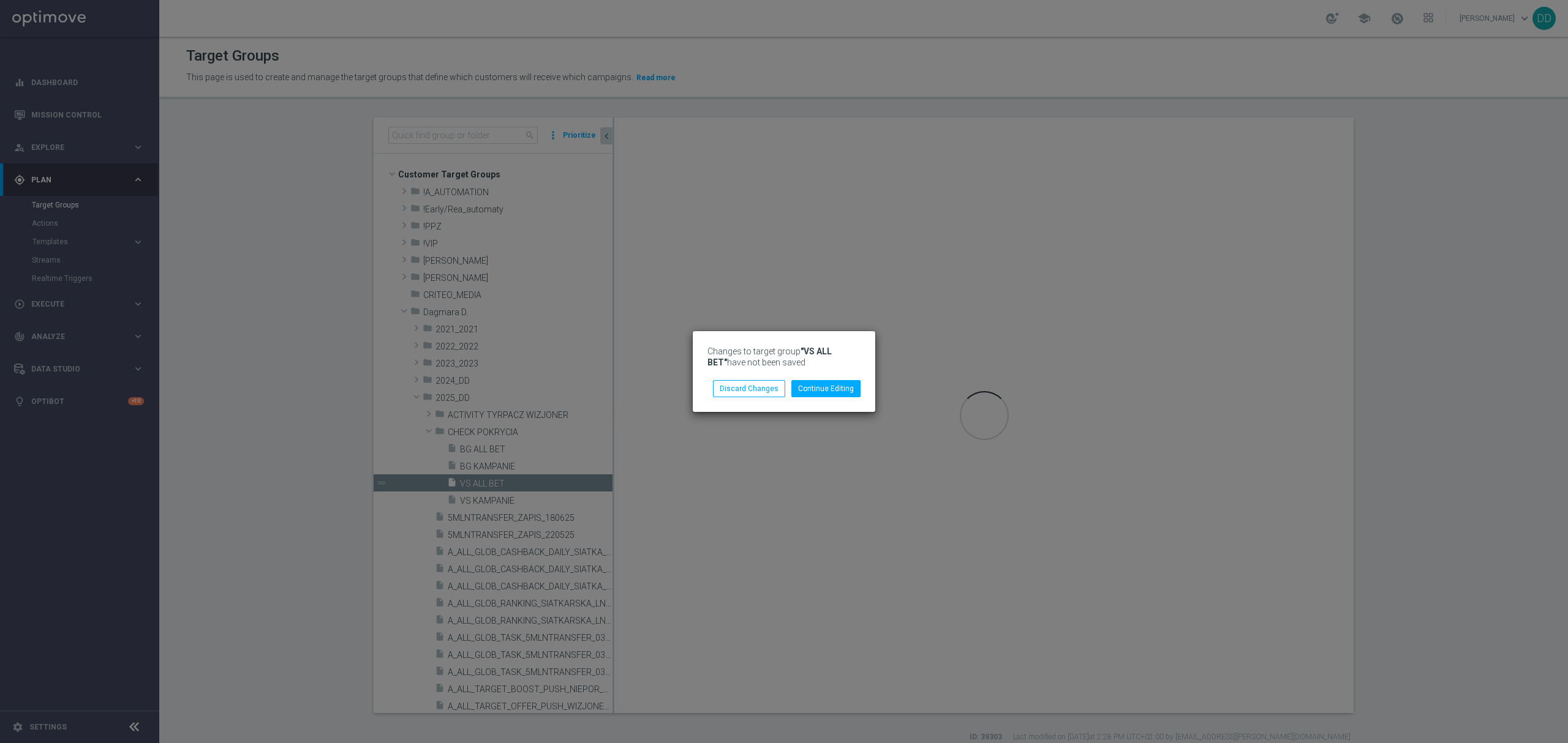
click at [482, 448] on div "Changes to target group "VS ALL BET" have not been saved Continue Editing Disca…" at bounding box center [784, 372] width 1568 height 743
click at [760, 382] on button "Discard Changes" at bounding box center [749, 388] width 73 height 17
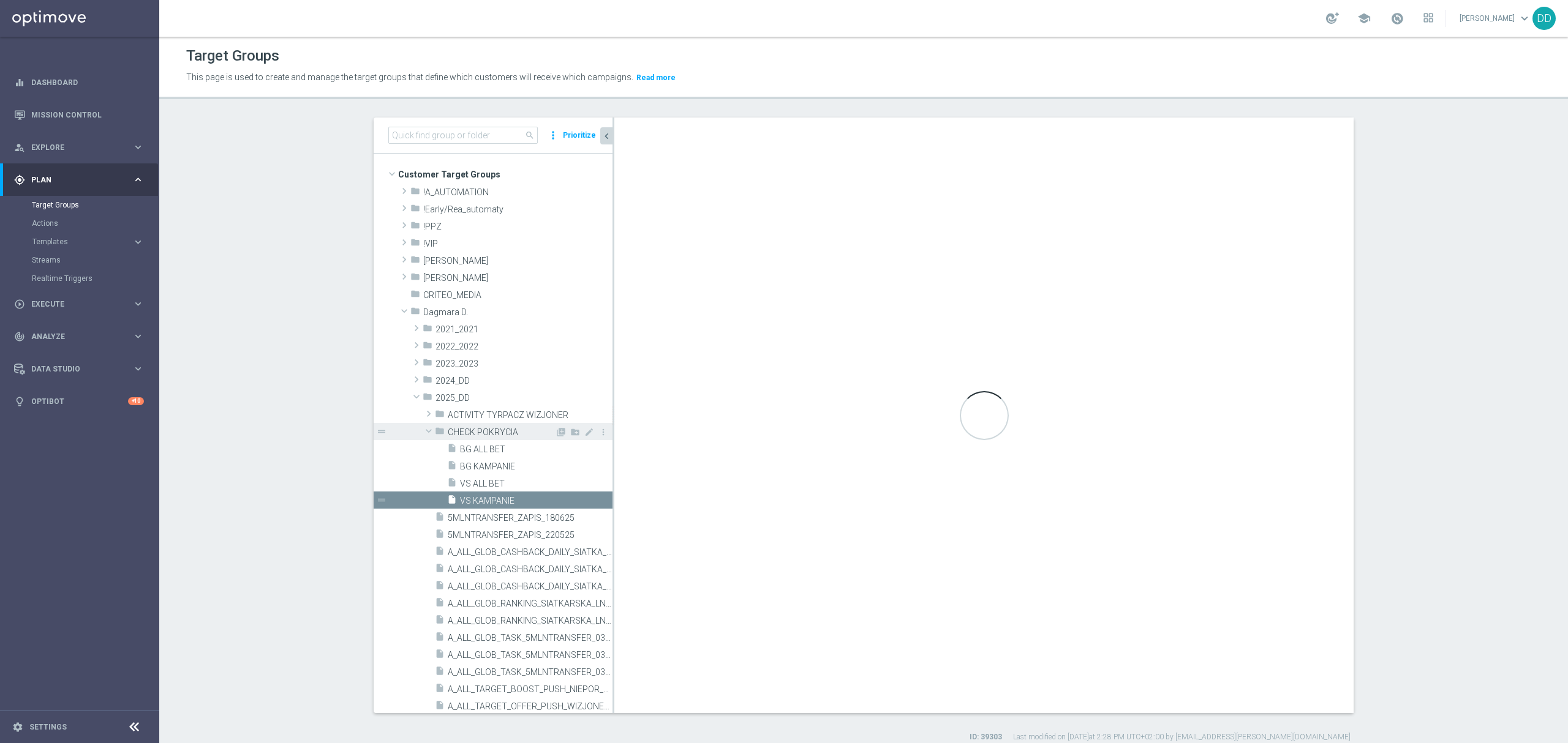
click at [482, 439] on div "folder CHECK POKRYCIA" at bounding box center [495, 431] width 120 height 17
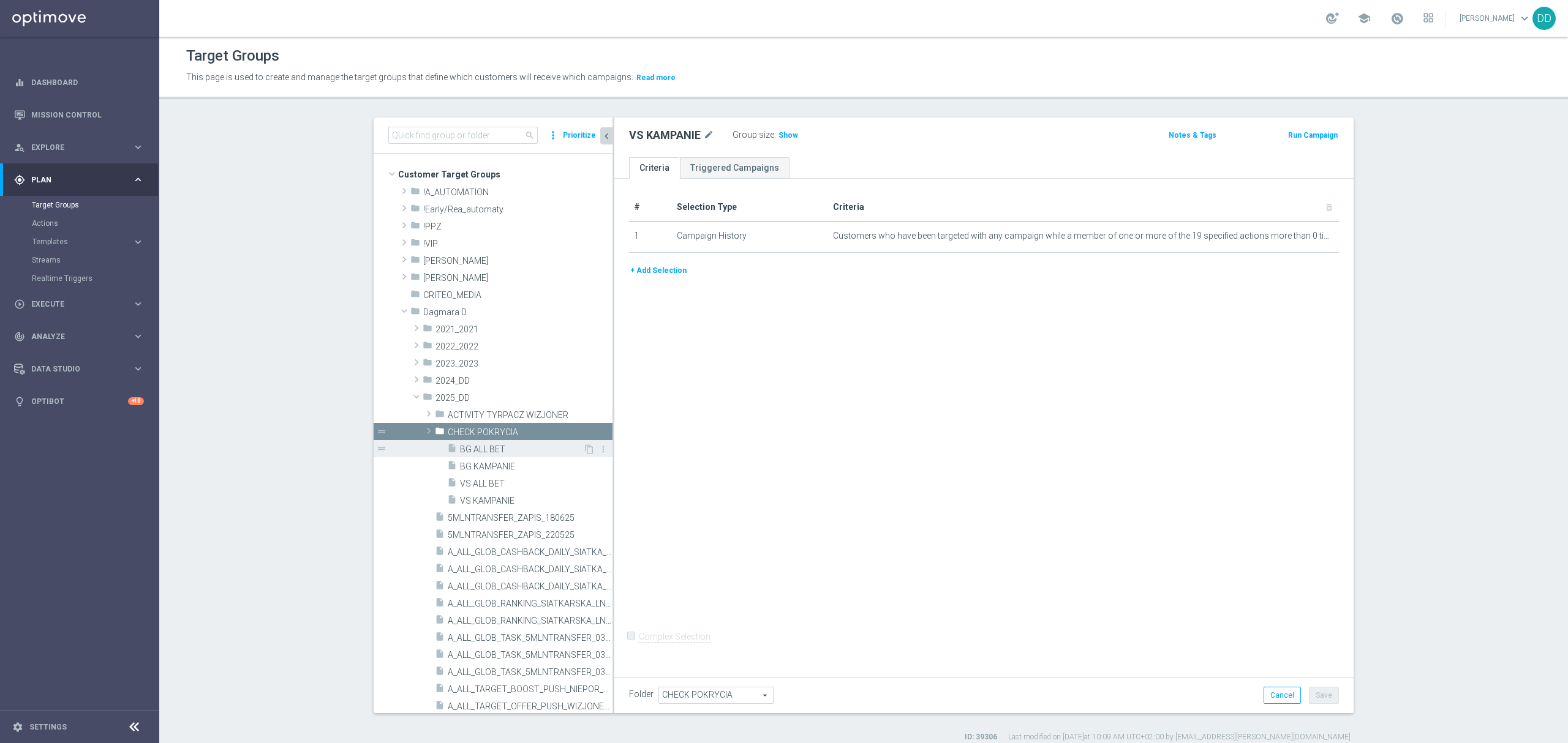
click at [482, 442] on div "insert_drive_file BG ALL BET" at bounding box center [514, 448] width 136 height 17
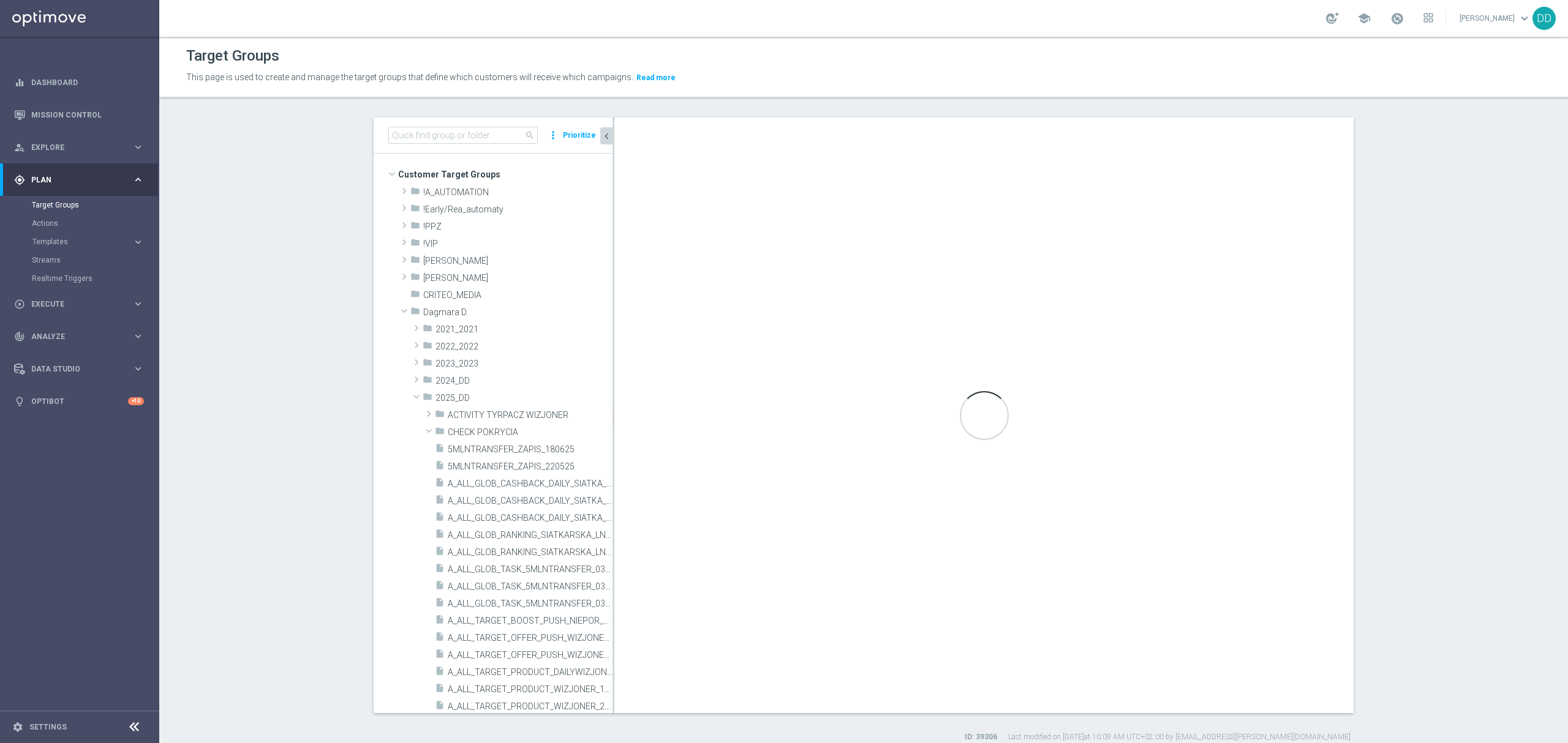
checkbox input "true"
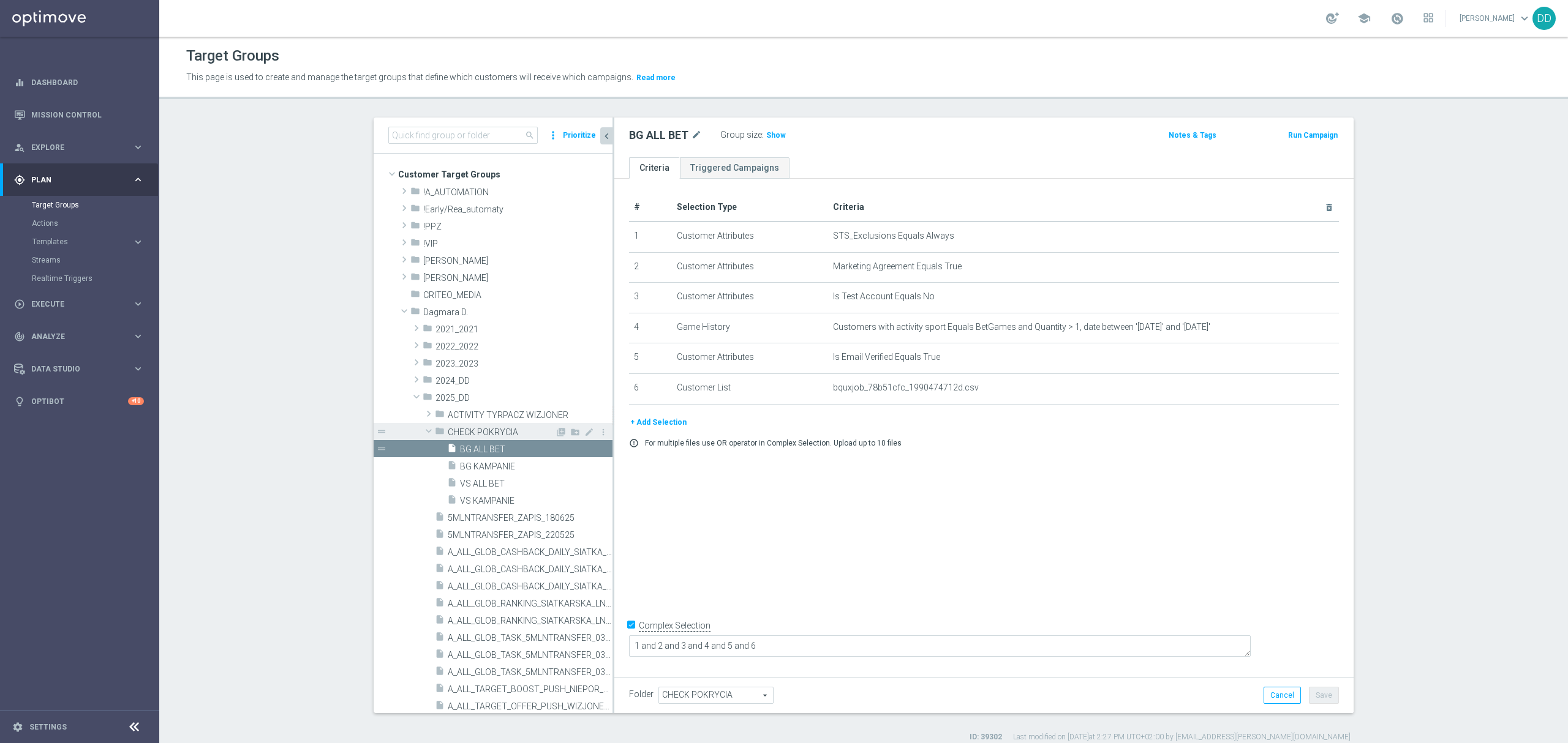
click at [481, 426] on div "folder CHECK POKRYCIA" at bounding box center [495, 431] width 120 height 17
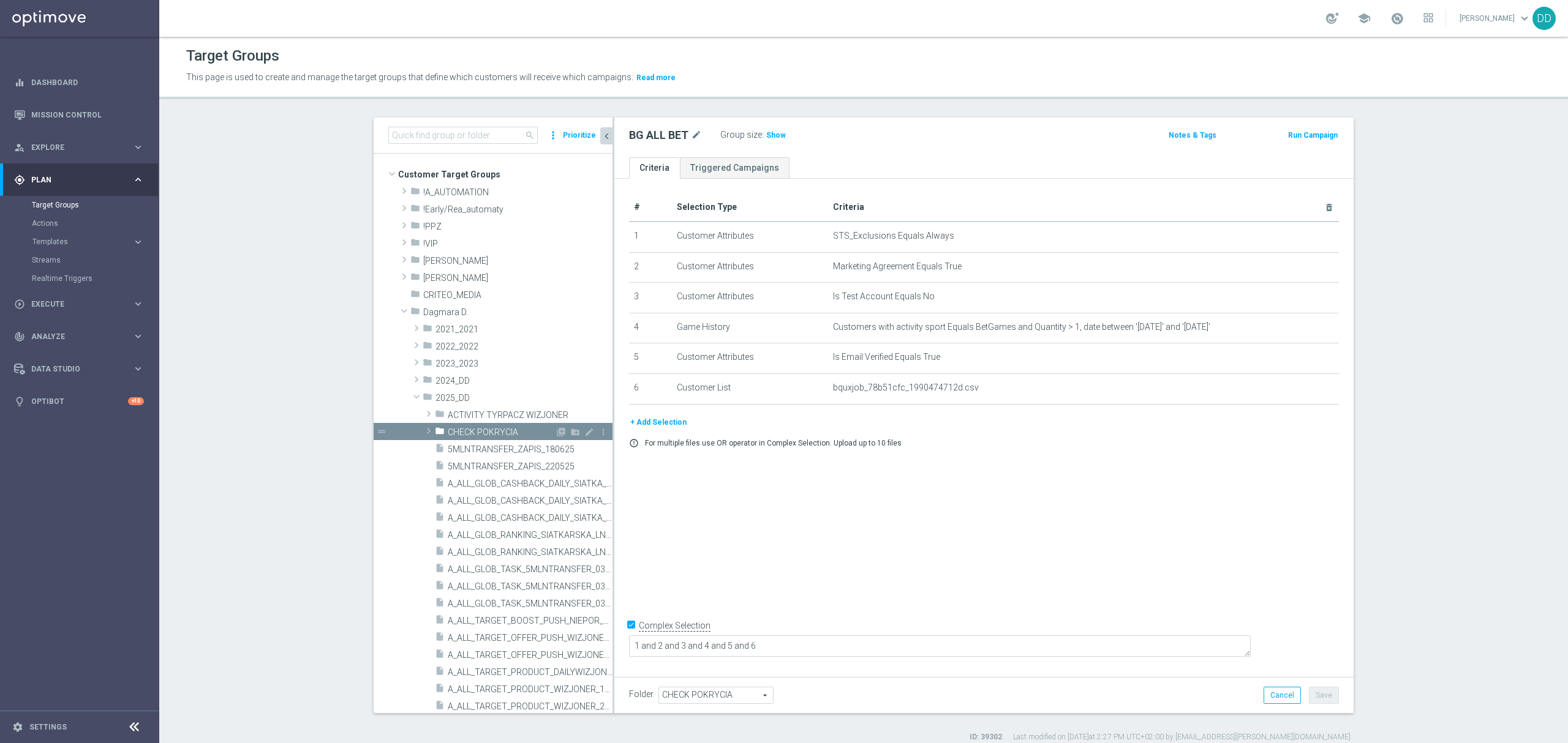
click at [481, 432] on span "CHECK POKRYCIA" at bounding box center [501, 432] width 107 height 10
click at [478, 449] on span "BG ALL BET" at bounding box center [522, 449] width 123 height 10
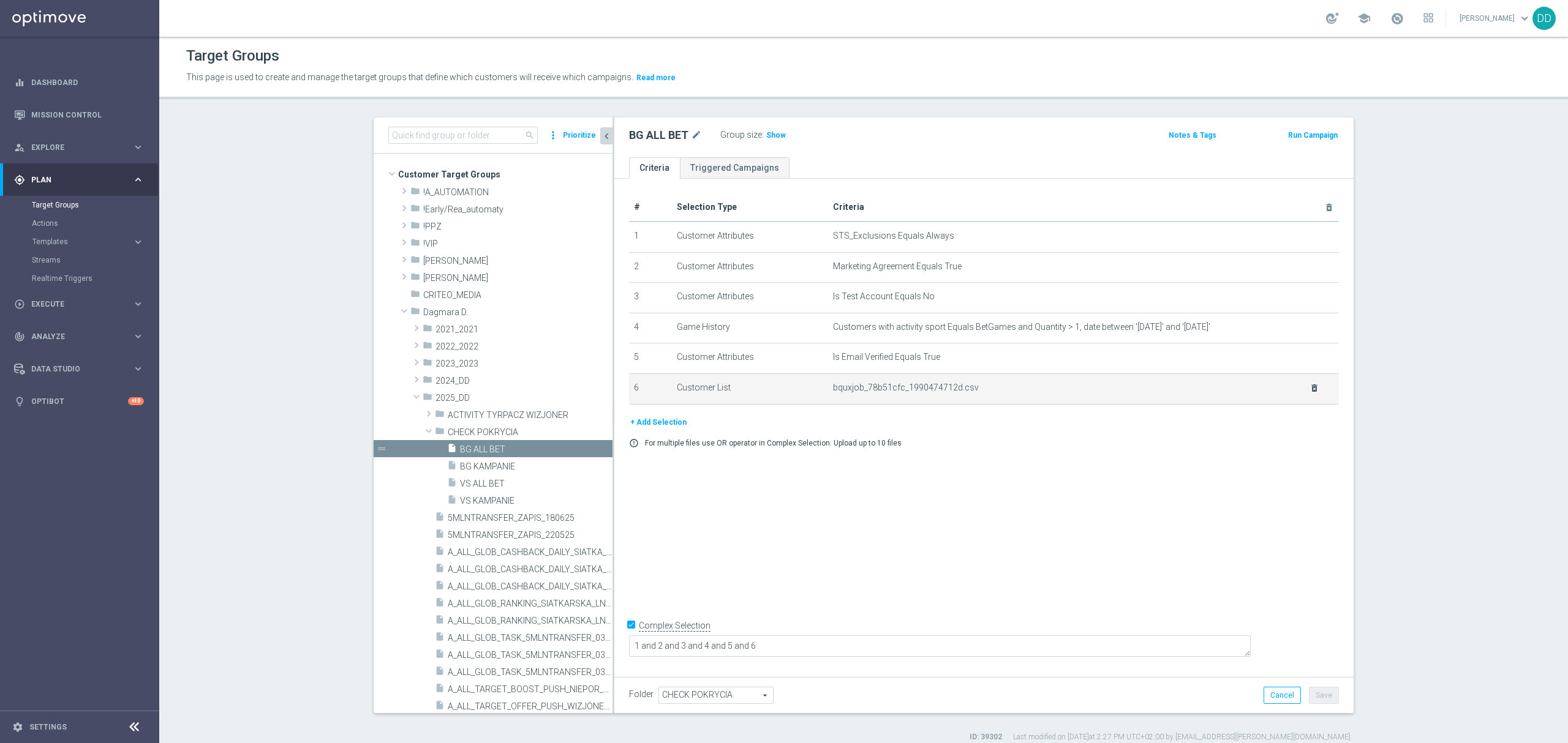
click at [1309, 393] on icon "delete_forever" at bounding box center [1315, 388] width 10 height 10
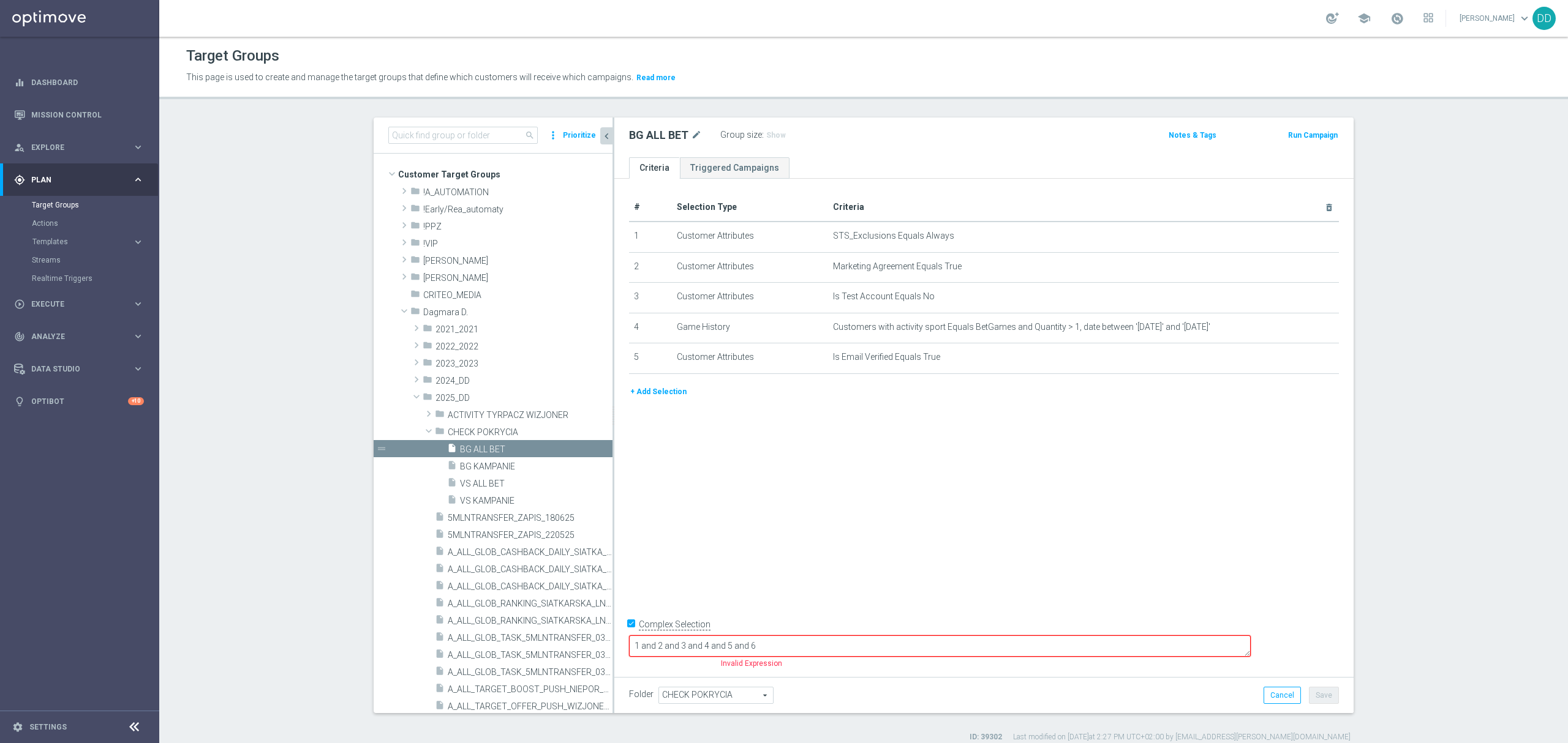
click at [856, 647] on textarea "1 and 2 and 3 and 4 and 5 and 6" at bounding box center [940, 646] width 622 height 21
type textarea "1 and 2 and 3 and 4 and 5"
click at [614, 637] on div "# Selection Type Criteria delete_forever 1 Customer Attributes STS_Exclusions E…" at bounding box center [983, 426] width 739 height 493
click at [629, 636] on input "Complex Selection" at bounding box center [633, 626] width 8 height 17
checkbox input "false"
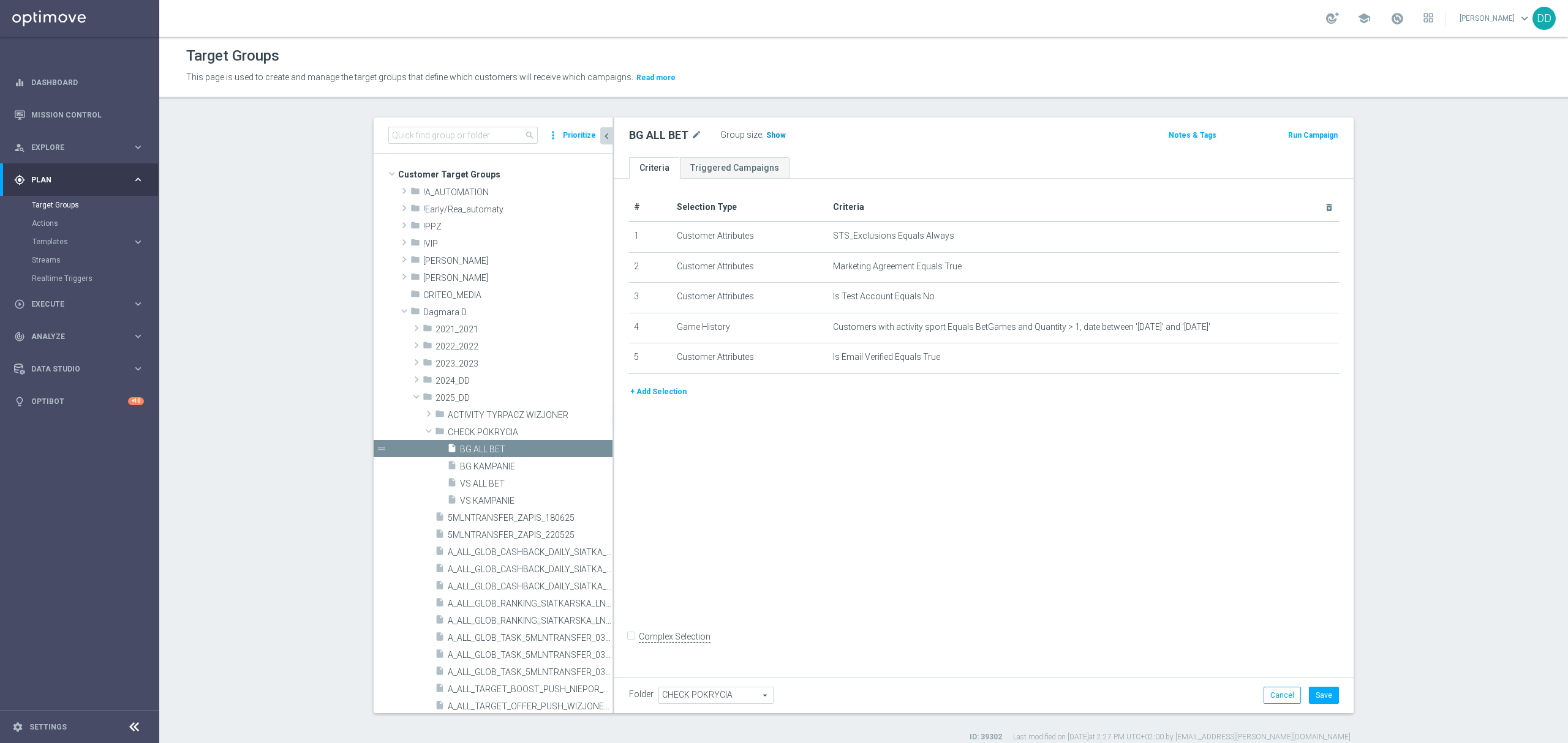
click at [766, 137] on span "Show" at bounding box center [776, 135] width 19 height 8
click at [495, 468] on span "BG KAMPANIE" at bounding box center [522, 467] width 123 height 10
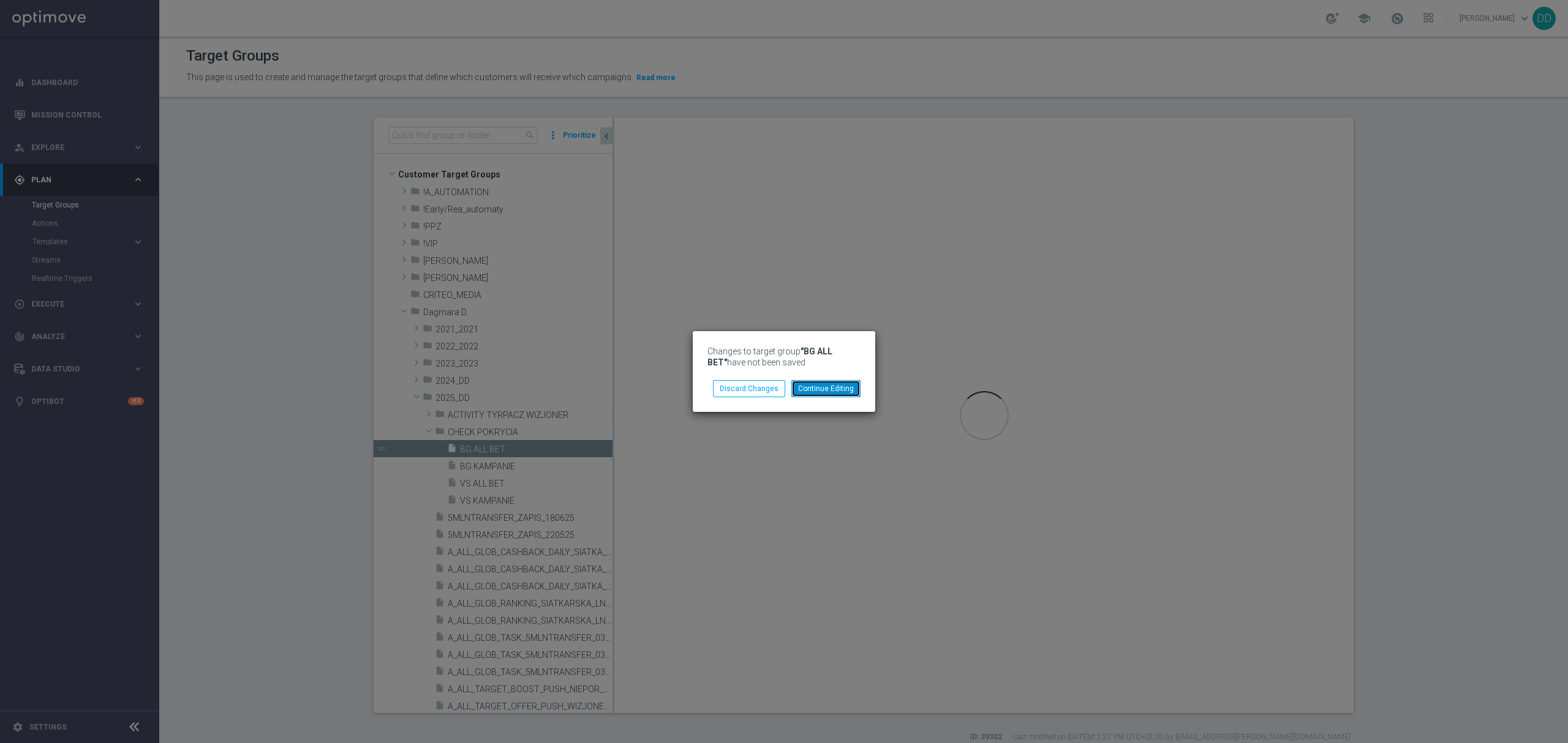
click at [852, 385] on button "Continue Editing" at bounding box center [826, 388] width 69 height 17
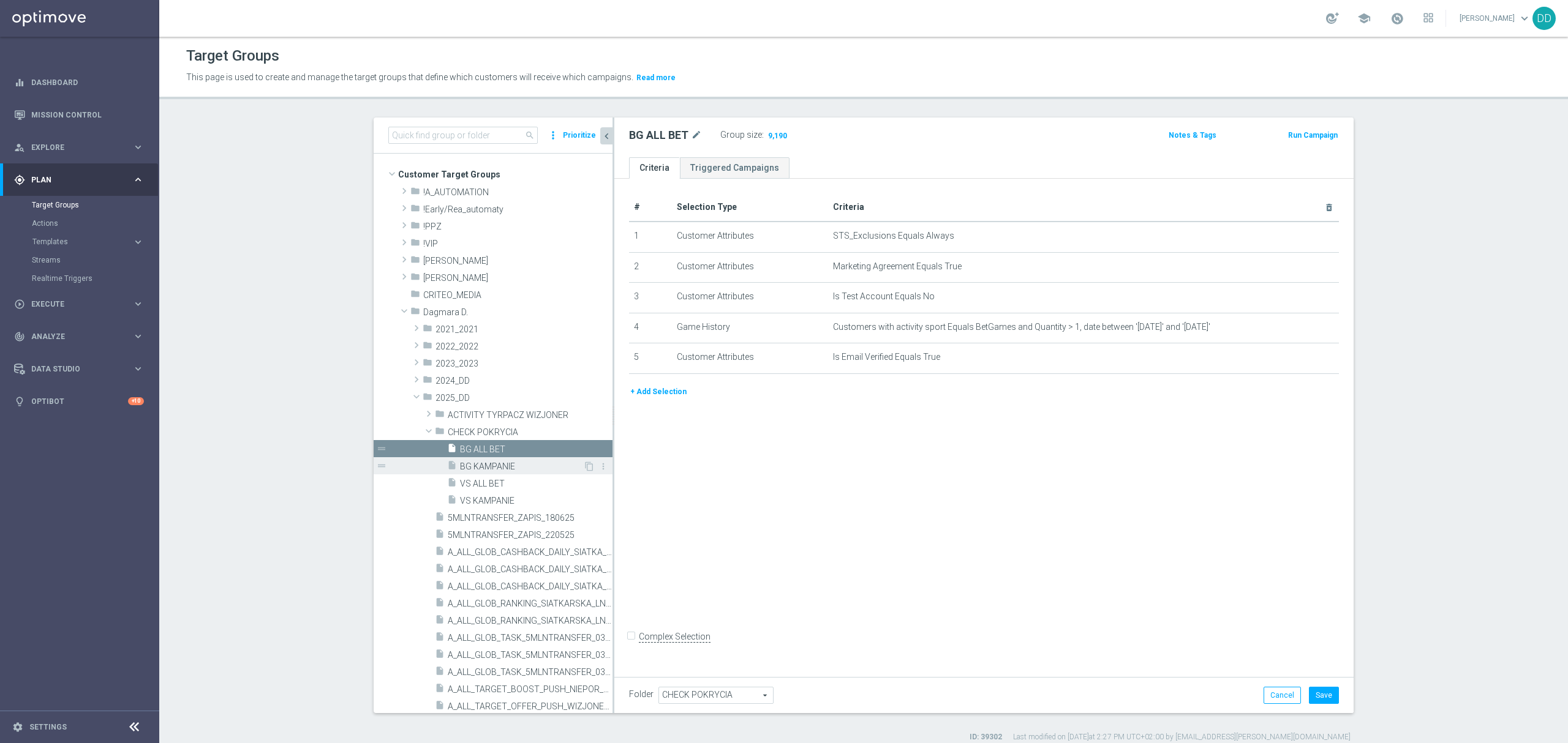
click at [501, 469] on span "BG KAMPANIE" at bounding box center [522, 467] width 123 height 10
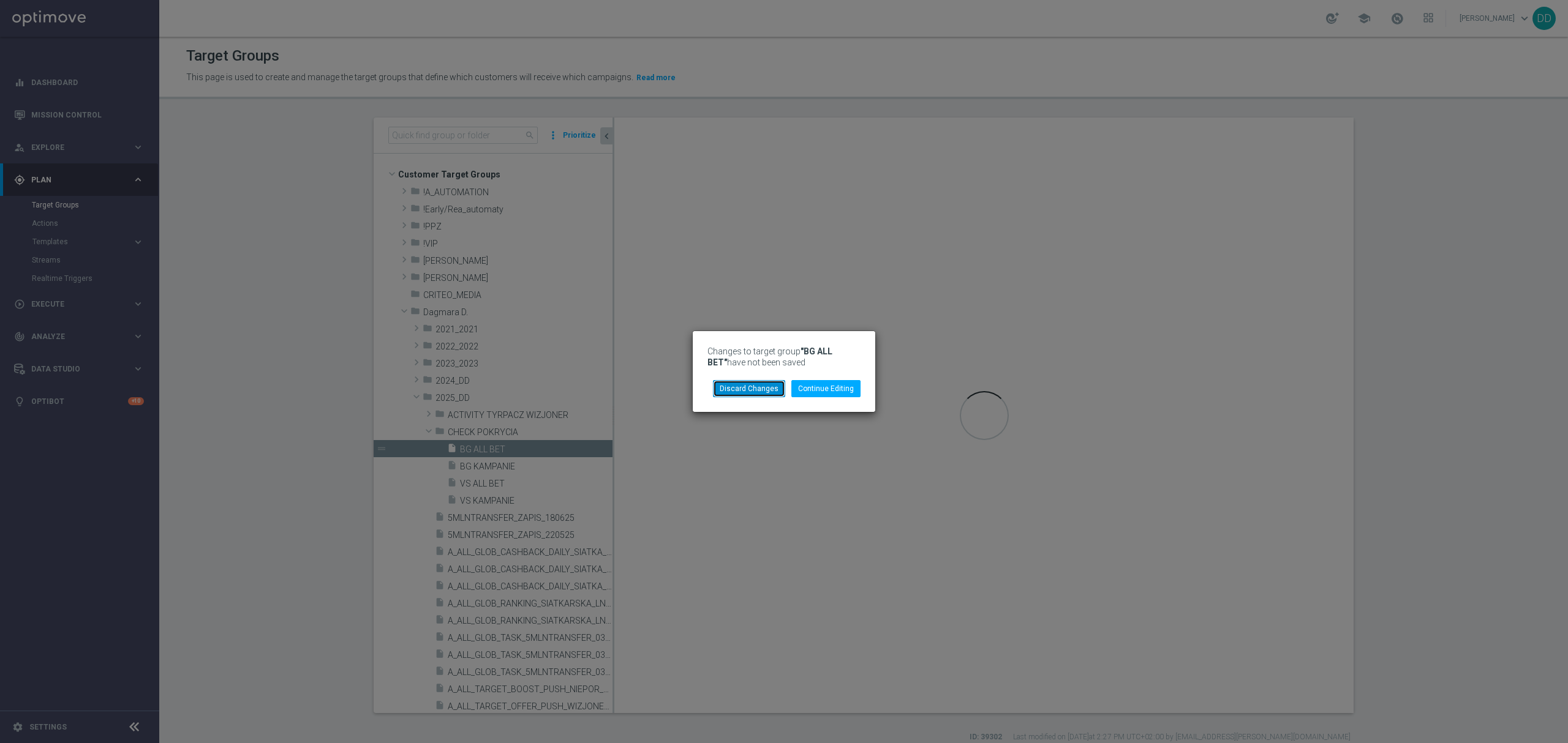
click at [743, 385] on button "Discard Changes" at bounding box center [749, 388] width 73 height 17
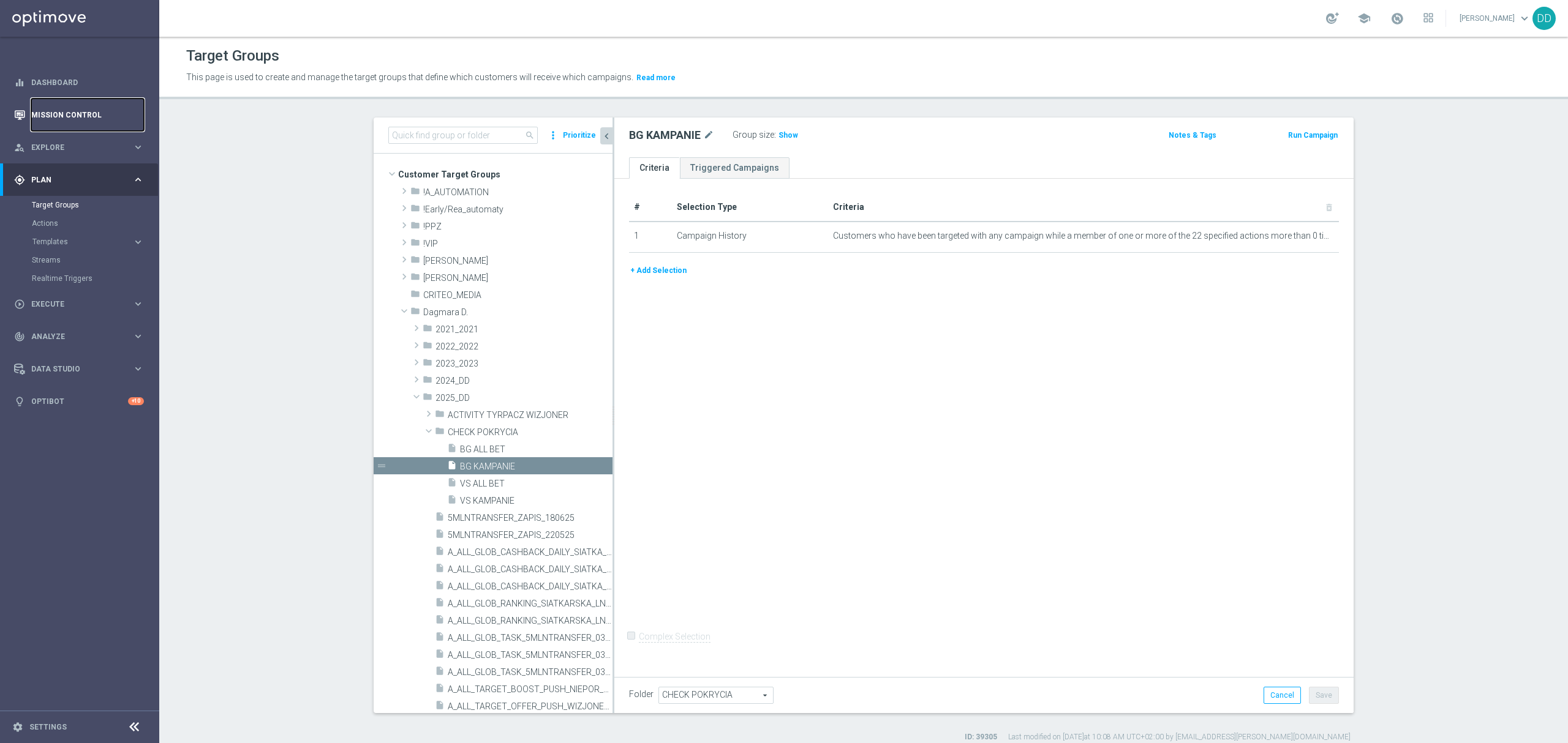
click at [96, 114] on link "Mission Control" at bounding box center [87, 115] width 112 height 32
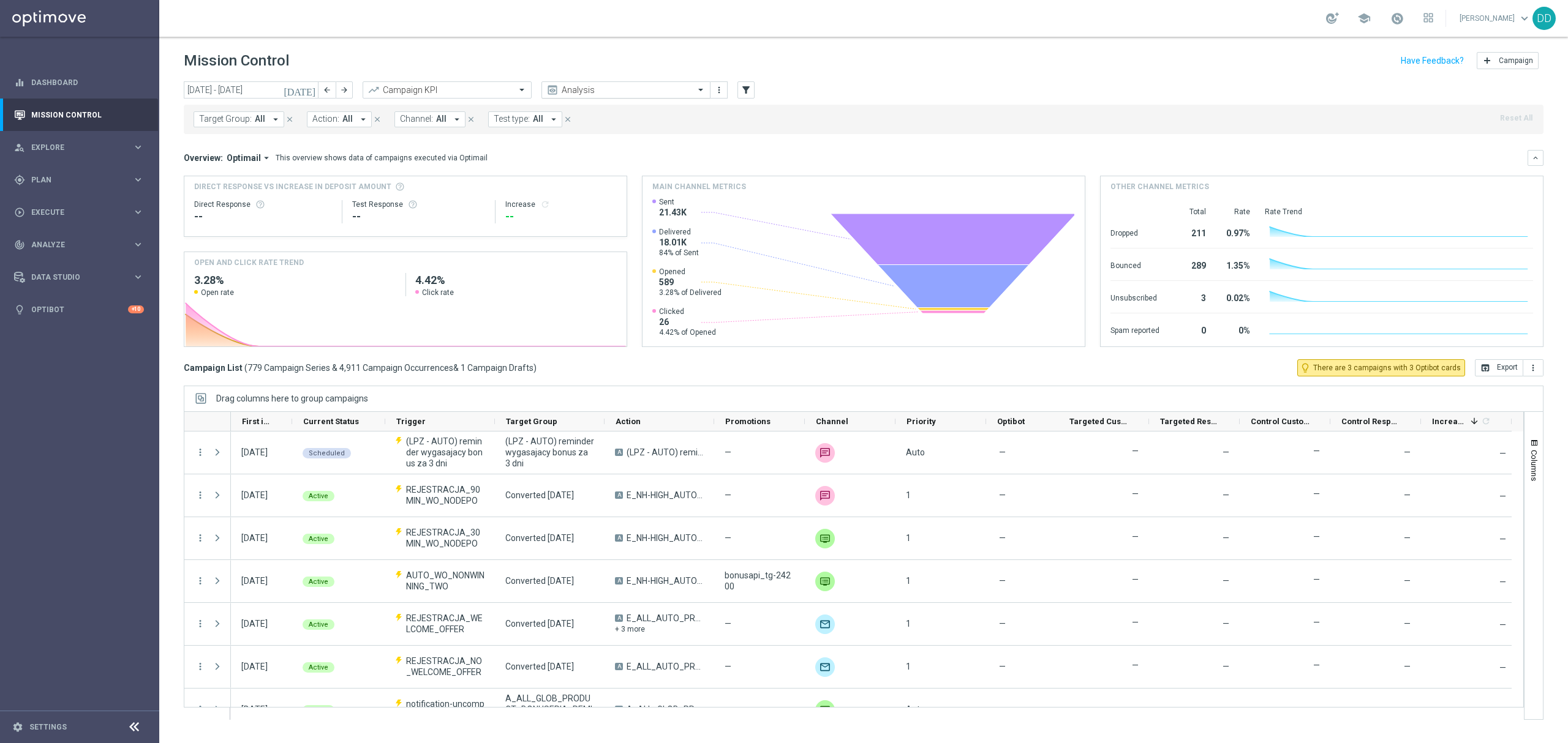
click at [626, 88] on input "text" at bounding box center [613, 90] width 131 height 10
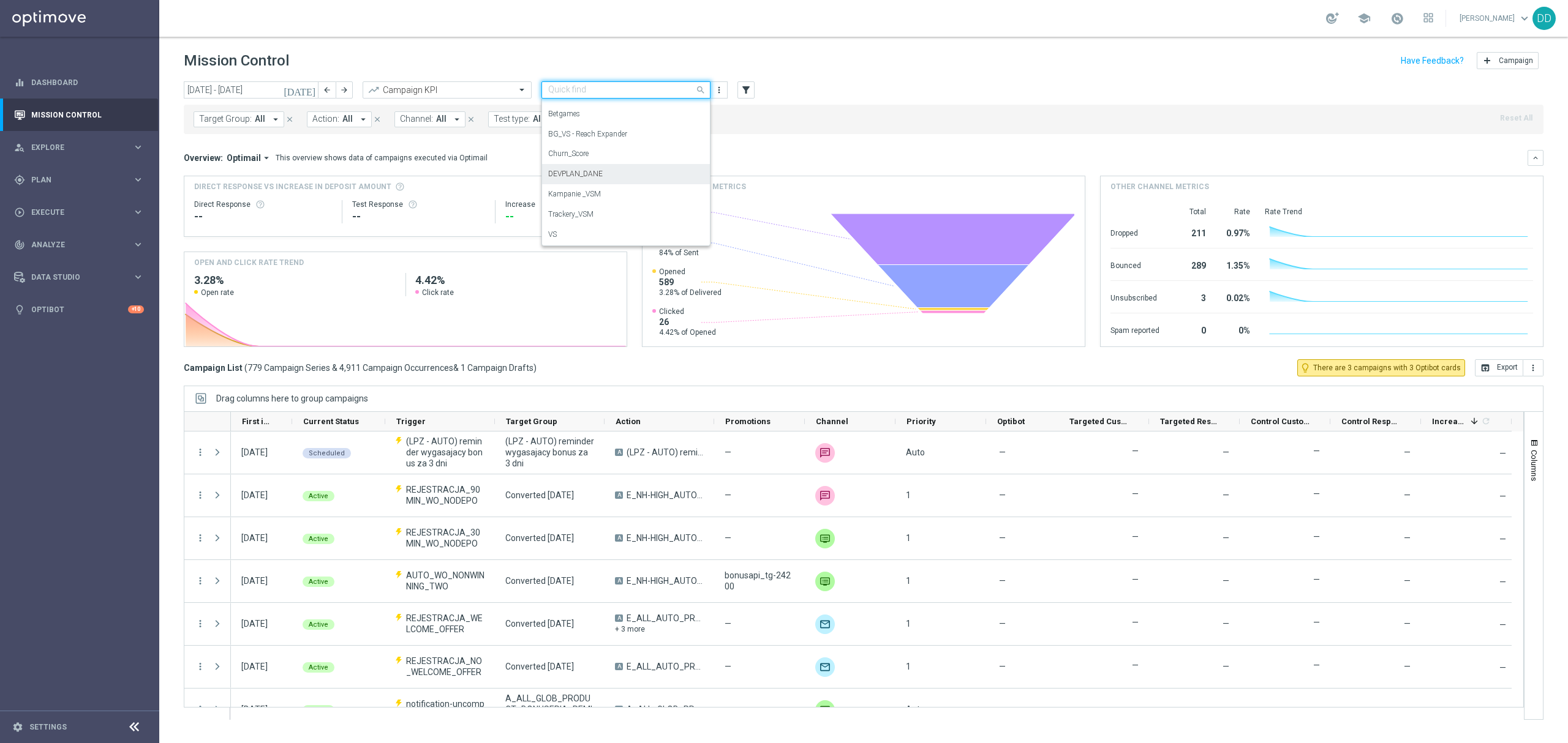
click at [593, 177] on label "DEVPLAN_DANE" at bounding box center [575, 174] width 55 height 10
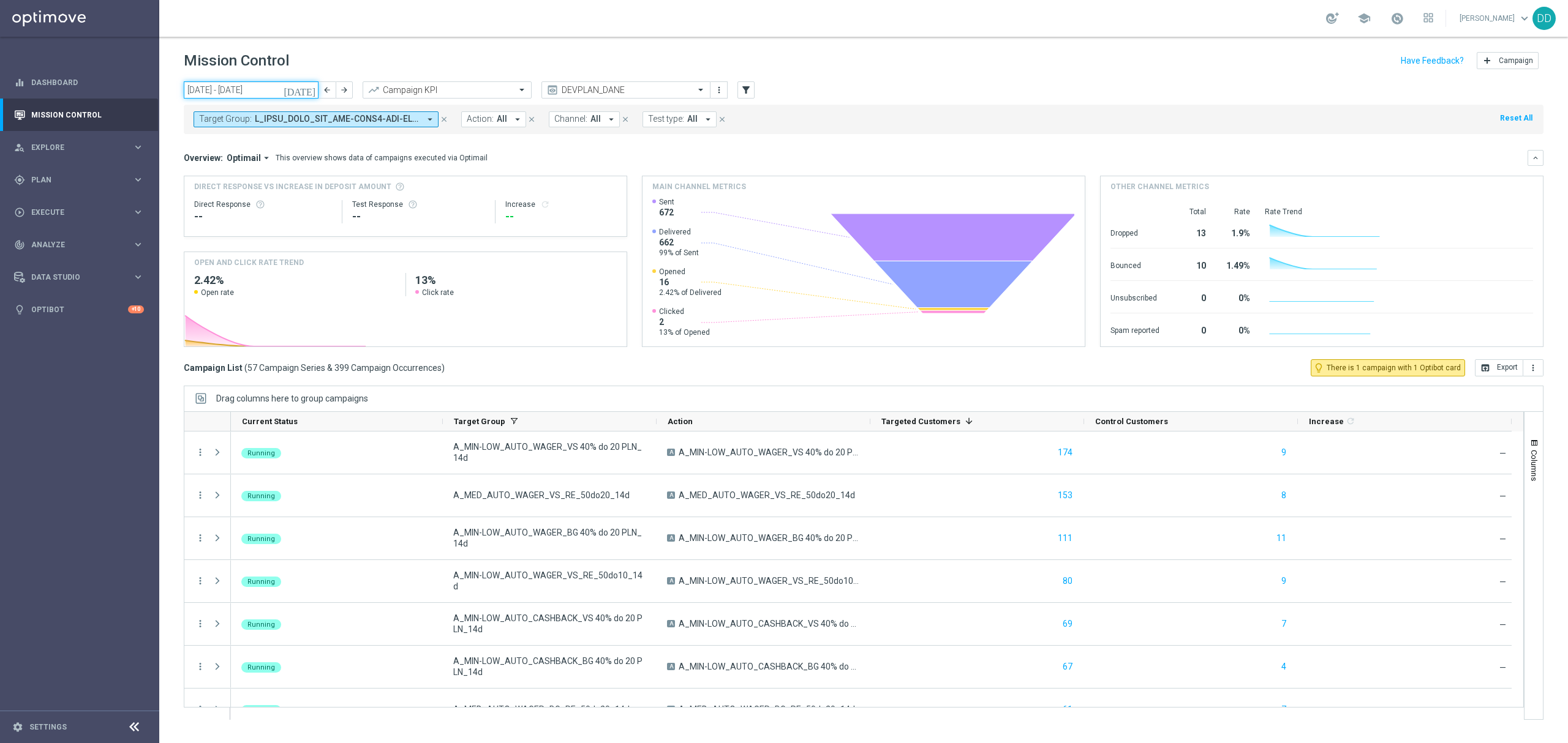
click at [218, 84] on input "[DATE] - [DATE]" at bounding box center [252, 89] width 135 height 17
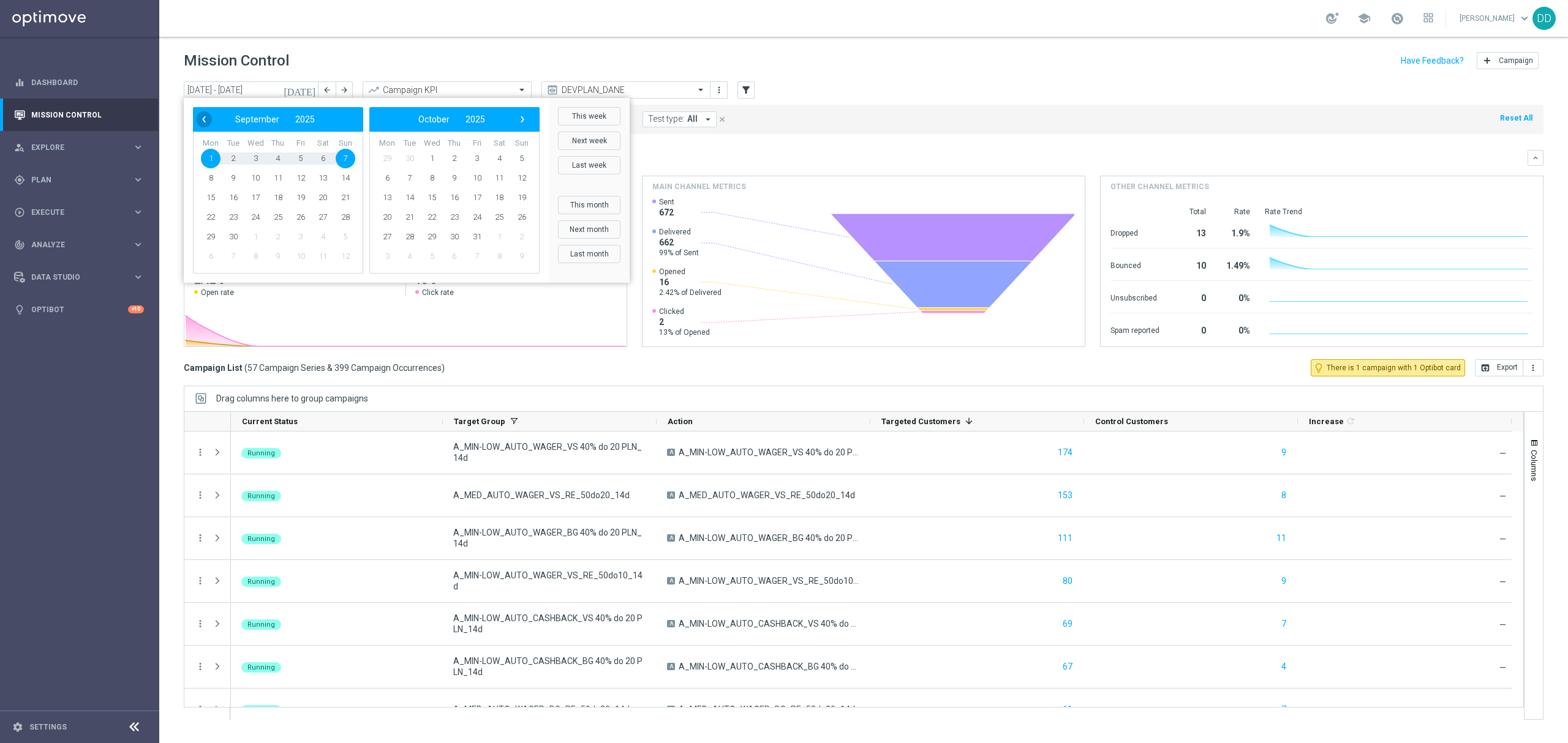
click at [204, 120] on span "‹" at bounding box center [204, 119] width 16 height 16
click at [299, 158] on span "1" at bounding box center [300, 158] width 19 height 19
click at [349, 237] on span "31" at bounding box center [345, 236] width 19 height 19
type input "[DATE] - [DATE]"
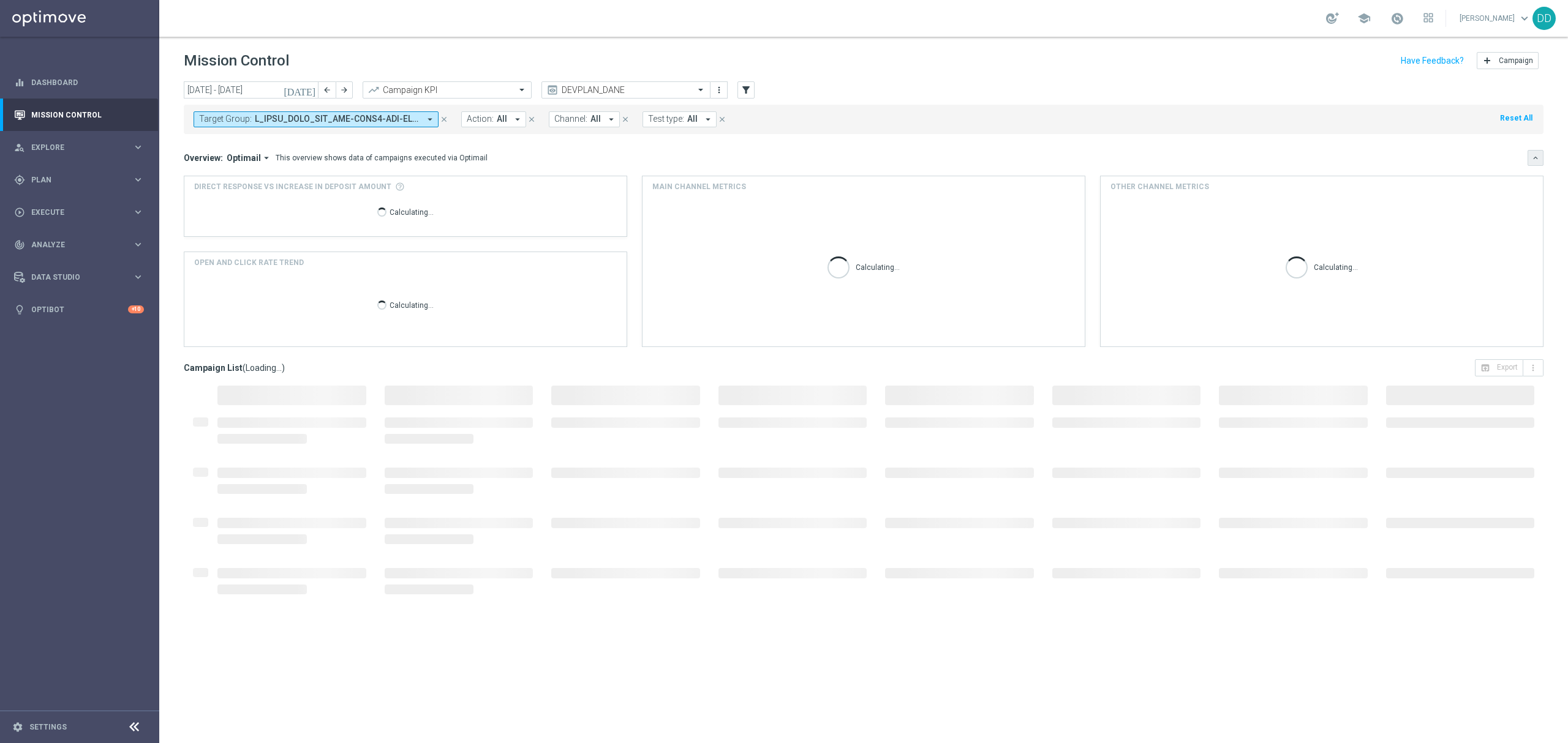
click at [1535, 162] on icon "keyboard_arrow_down" at bounding box center [1536, 158] width 8 height 8
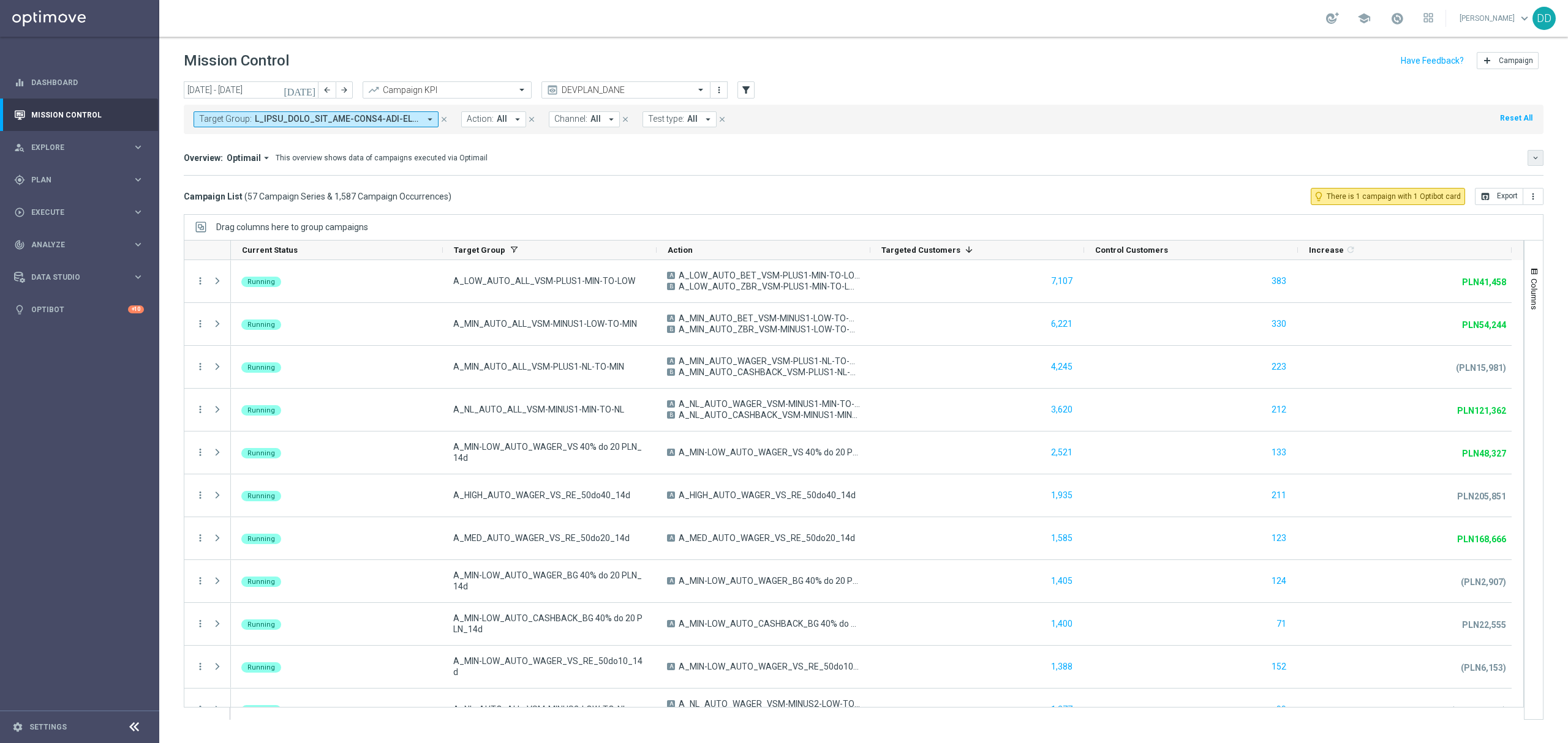
click at [1538, 153] on button "keyboard_arrow_down" at bounding box center [1536, 158] width 16 height 16
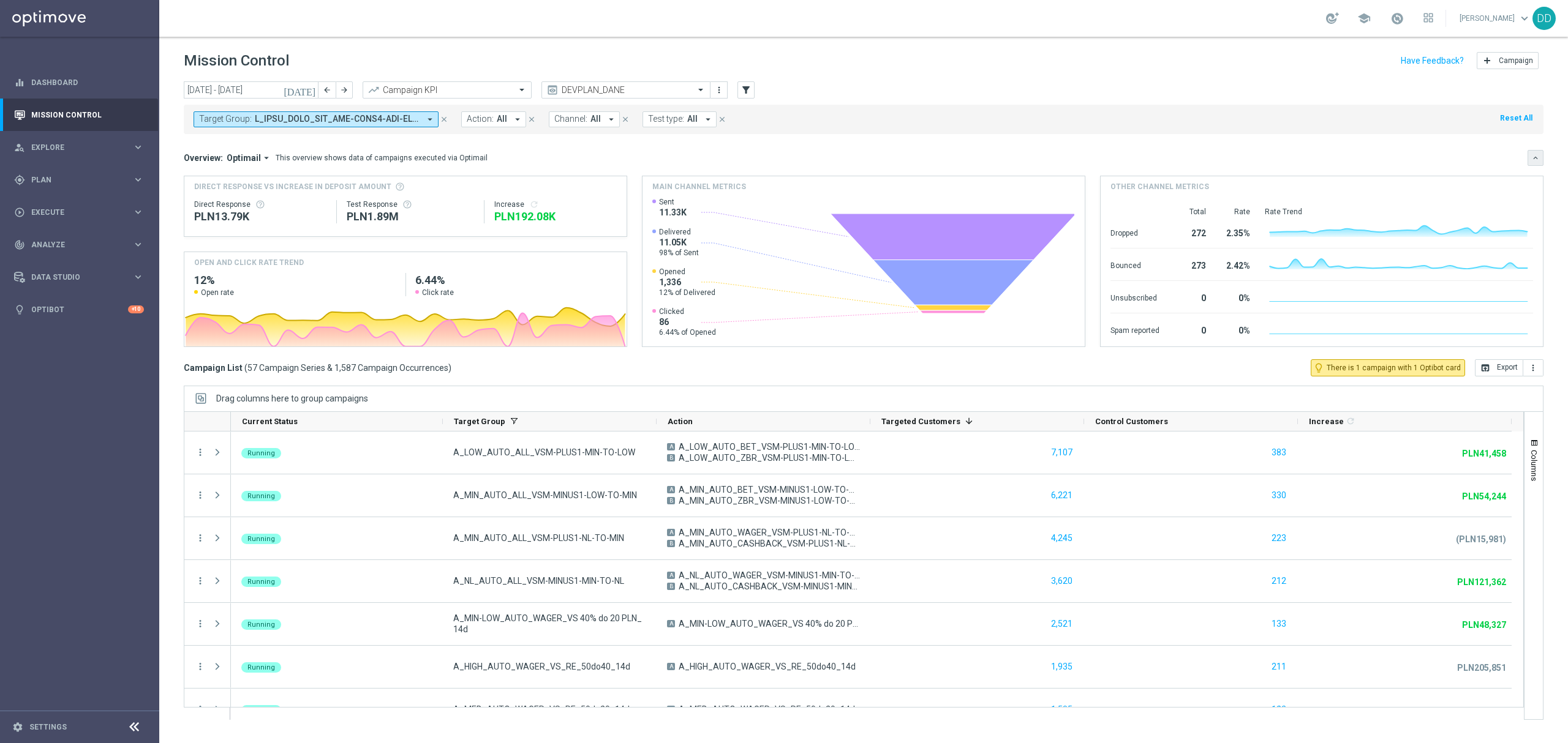
click at [1538, 153] on button "keyboard_arrow_down" at bounding box center [1536, 158] width 16 height 16
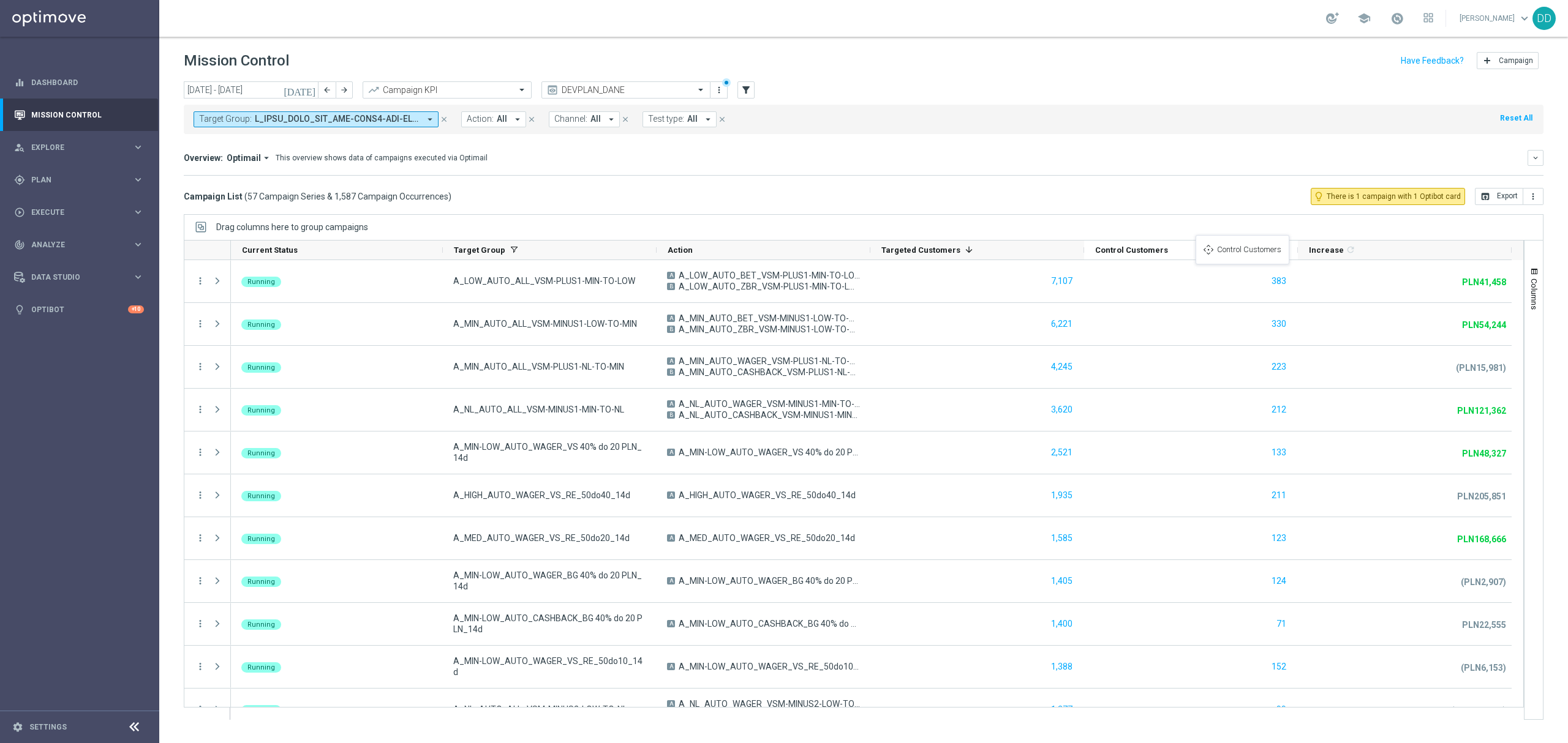
drag, startPoint x: 1371, startPoint y: 244, endPoint x: 1202, endPoint y: 242, distance: 169.0
drag, startPoint x: 1366, startPoint y: 255, endPoint x: 1380, endPoint y: 258, distance: 14.3
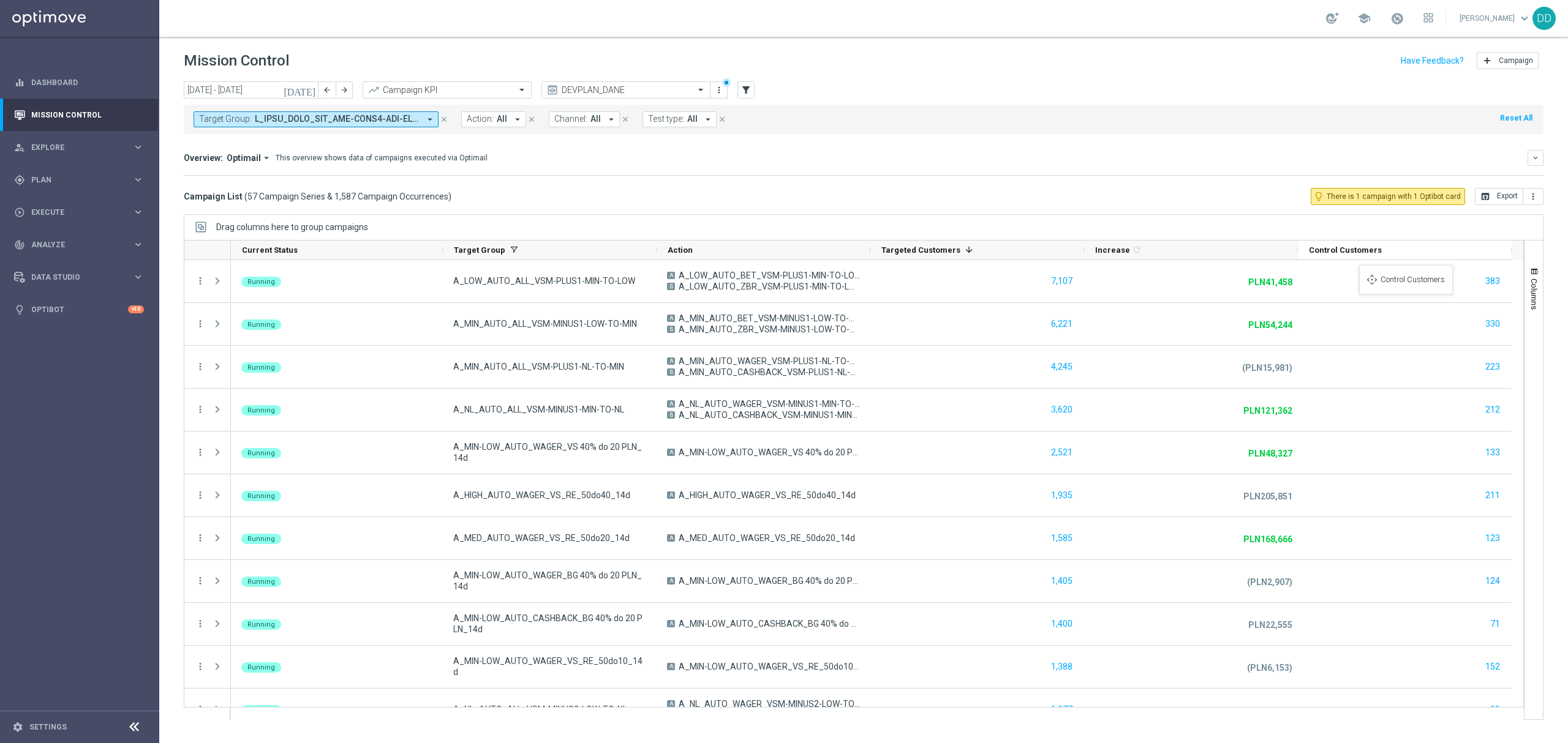
drag, startPoint x: 1190, startPoint y: 251, endPoint x: 1365, endPoint y: 273, distance: 176.4
click at [1510, 196] on button "open_in_browser Export" at bounding box center [1499, 197] width 48 height 17
